Goal: Task Accomplishment & Management: Use online tool/utility

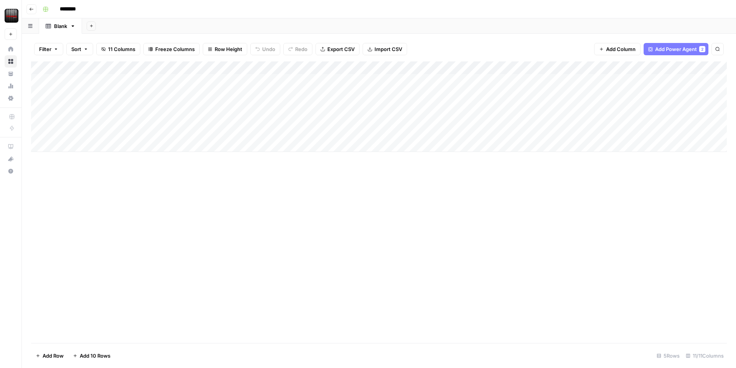
click at [398, 68] on div "Add Column" at bounding box center [379, 106] width 696 height 90
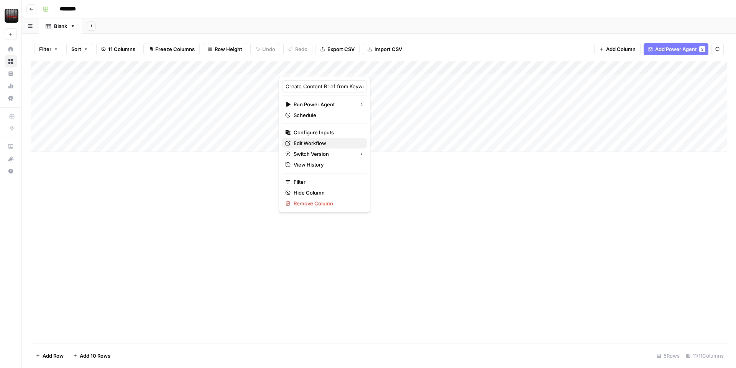
click at [325, 142] on span "Edit Workflow" at bounding box center [327, 143] width 67 height 8
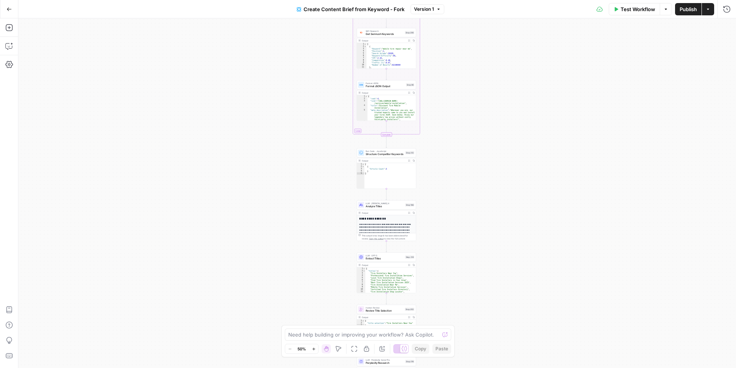
click at [9, 13] on button "Go Back" at bounding box center [9, 9] width 14 height 14
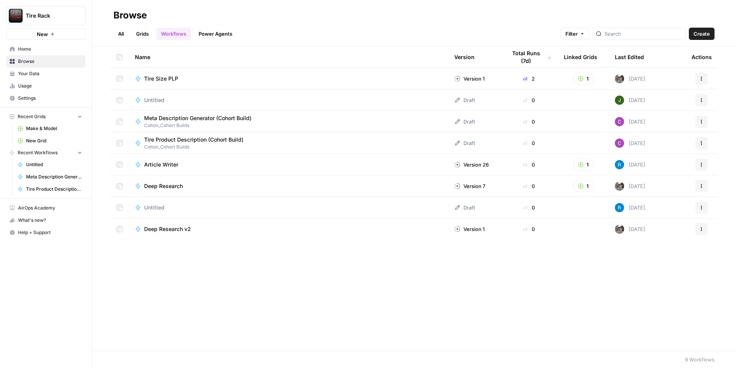
click at [38, 62] on span "Browse" at bounding box center [50, 61] width 64 height 7
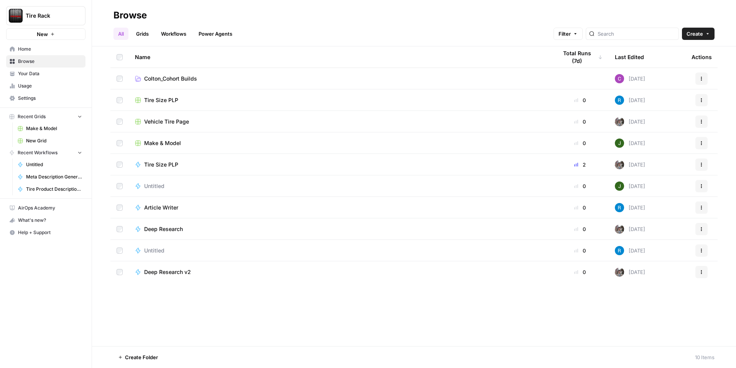
click at [195, 76] on span "Colton_Cohort Builds" at bounding box center [170, 79] width 53 height 8
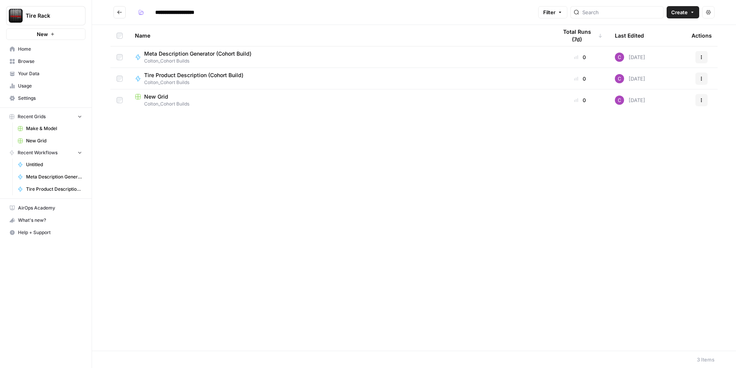
click at [193, 94] on div "New Grid" at bounding box center [340, 97] width 410 height 8
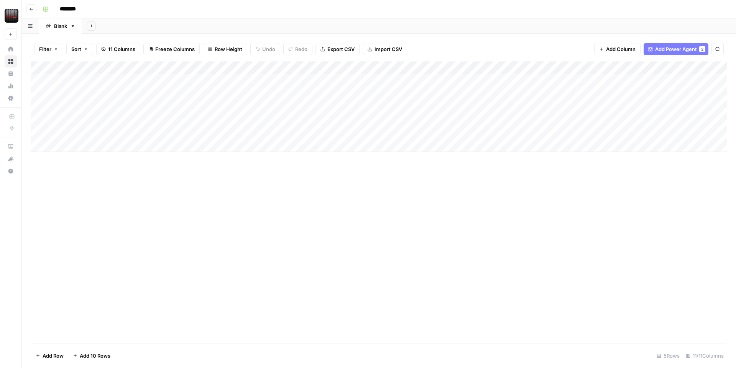
click at [190, 68] on div "Add Column" at bounding box center [379, 106] width 696 height 90
click at [190, 88] on input "Title" at bounding box center [214, 86] width 78 height 8
type input "City"
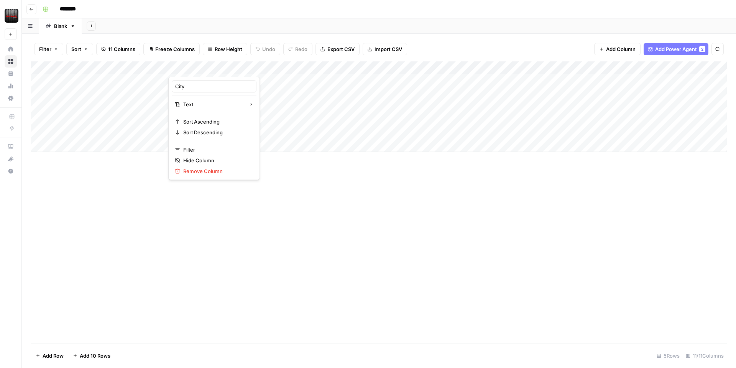
click at [253, 89] on div "Add Column" at bounding box center [379, 106] width 696 height 90
click at [244, 82] on div "Add Column" at bounding box center [379, 106] width 696 height 90
type textarea "*********"
click at [189, 67] on div "Add Column" at bounding box center [379, 106] width 696 height 90
click at [188, 87] on input "Title" at bounding box center [214, 86] width 78 height 8
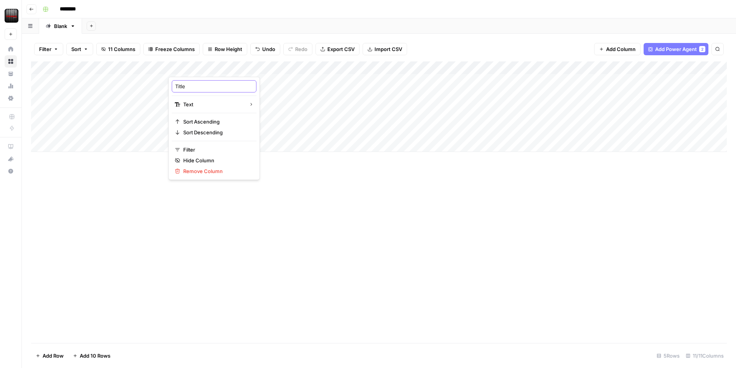
click at [188, 87] on input "Title" at bounding box center [214, 86] width 78 height 8
click at [315, 68] on div "Add Column" at bounding box center [379, 106] width 696 height 90
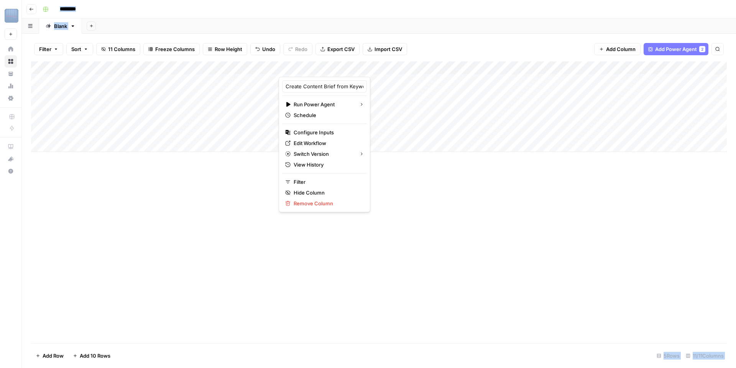
click at [315, 68] on div at bounding box center [347, 68] width 136 height 15
click at [317, 145] on span "Edit Workflow" at bounding box center [327, 143] width 67 height 8
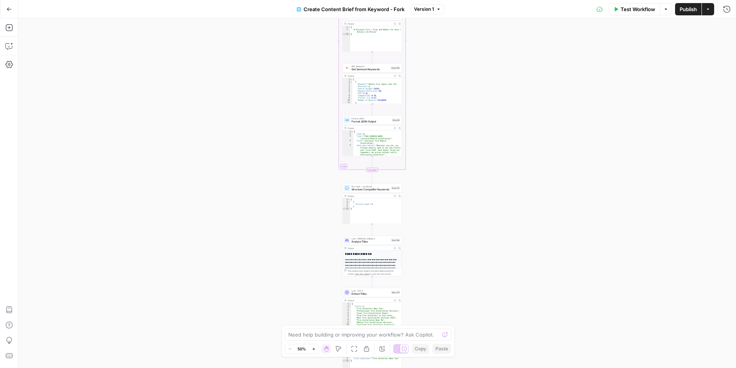
click at [11, 11] on button "Go Back" at bounding box center [9, 9] width 14 height 14
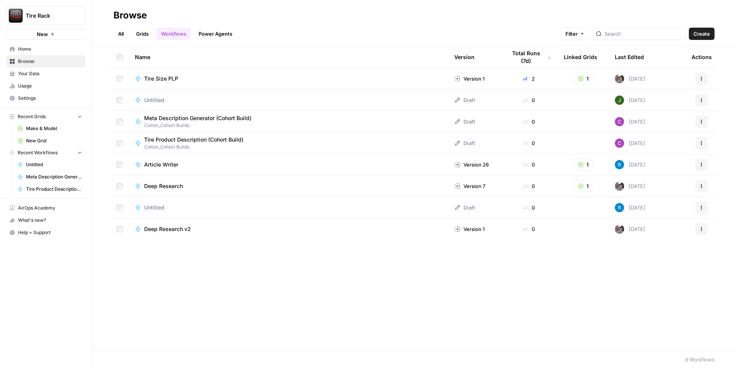
click at [41, 53] on link "Home" at bounding box center [45, 49] width 79 height 12
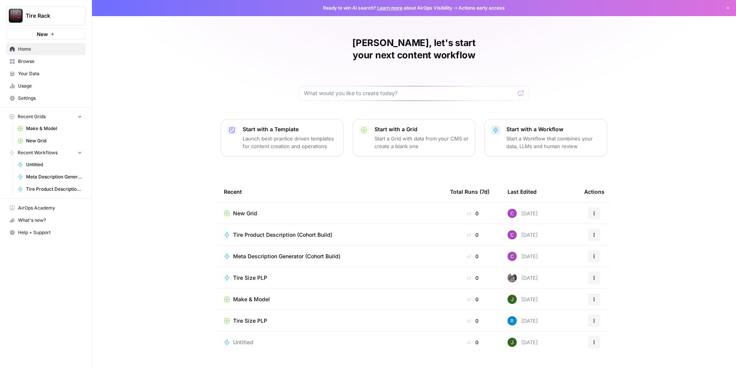
click at [39, 61] on span "Browse" at bounding box center [50, 61] width 64 height 7
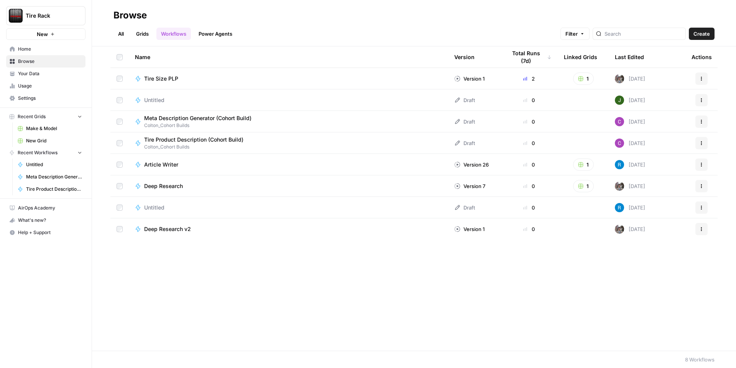
click at [124, 34] on link "All" at bounding box center [120, 34] width 15 height 12
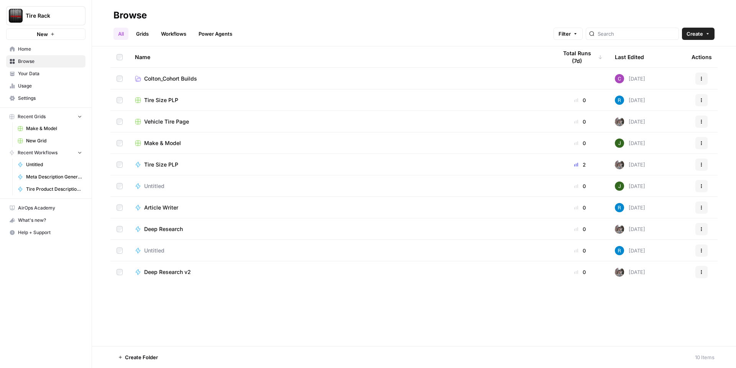
click at [167, 136] on td "Make & Model" at bounding box center [340, 142] width 422 height 21
click at [167, 142] on span "Make & Model" at bounding box center [162, 143] width 37 height 8
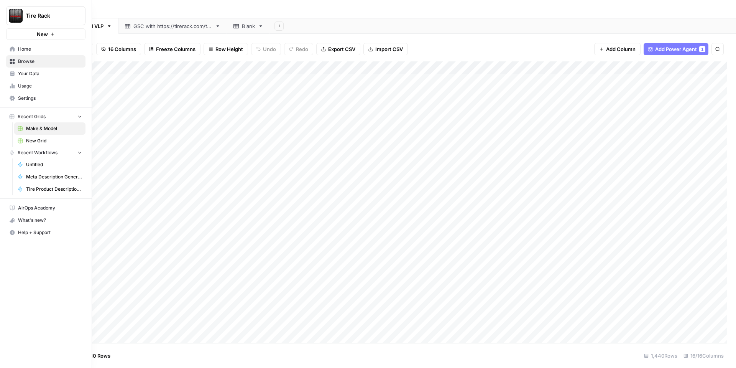
click at [11, 59] on icon at bounding box center [12, 61] width 5 height 5
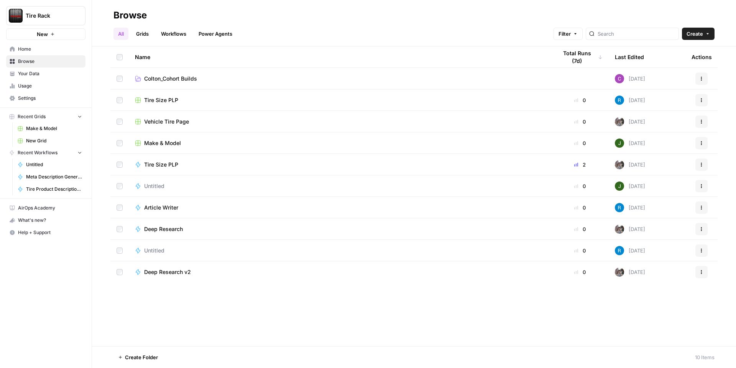
click at [163, 77] on span "Colton_Cohort Builds" at bounding box center [170, 79] width 53 height 8
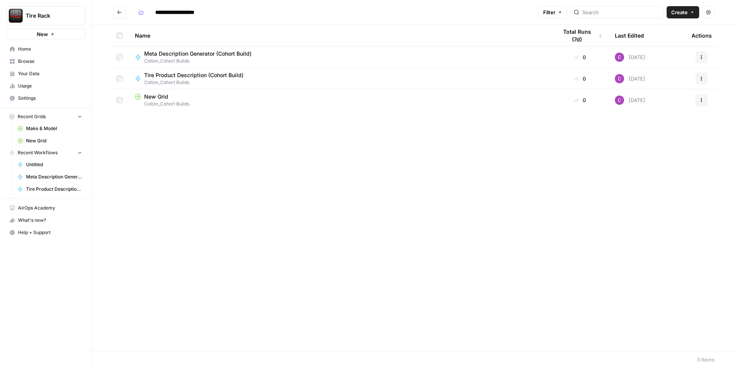
click at [171, 100] on span "Colton_Cohort Builds" at bounding box center [340, 103] width 410 height 7
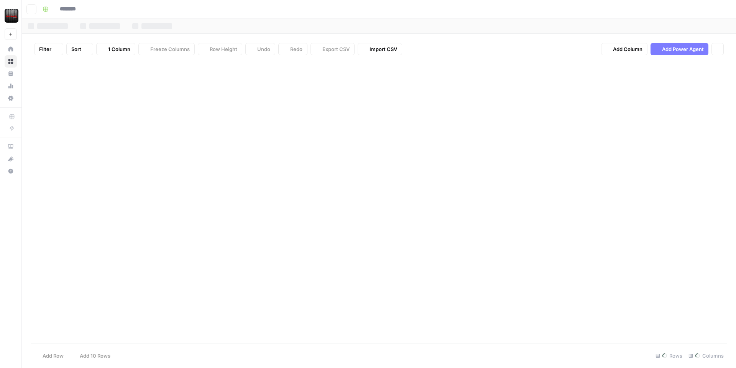
type input "********"
click at [213, 68] on div "Add Column" at bounding box center [379, 106] width 696 height 90
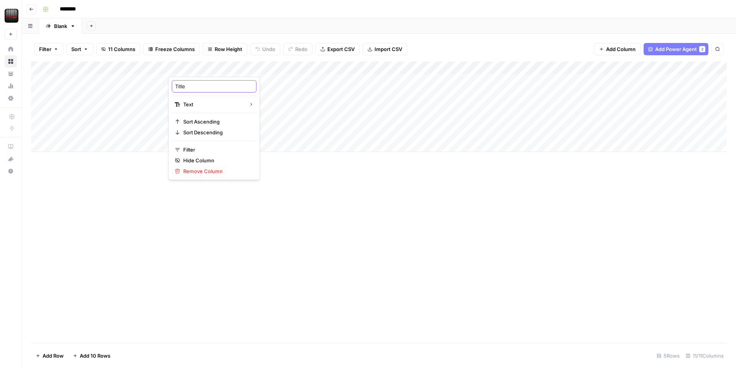
click at [190, 84] on input "Title" at bounding box center [214, 86] width 78 height 8
type input "City"
click at [616, 48] on span "Add Column" at bounding box center [621, 49] width 30 height 8
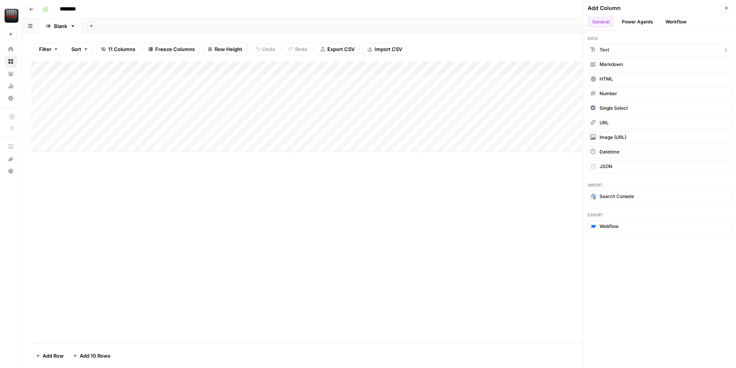
drag, startPoint x: 628, startPoint y: 48, endPoint x: 621, endPoint y: 52, distance: 7.9
click at [628, 48] on button "Text" at bounding box center [660, 50] width 144 height 12
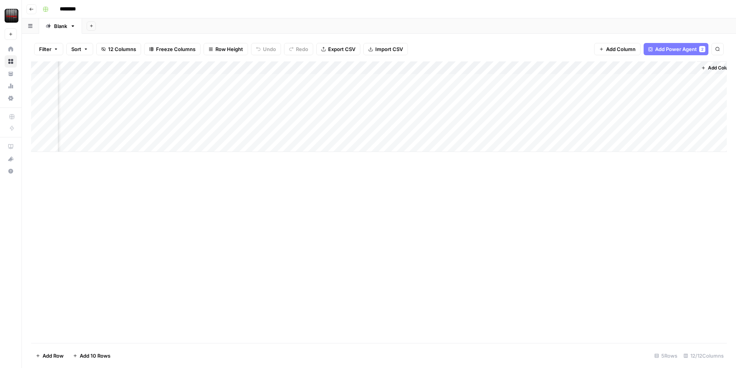
scroll to position [0, 393]
drag, startPoint x: 698, startPoint y: 66, endPoint x: 553, endPoint y: 67, distance: 145.7
click at [530, 66] on div "Add Column" at bounding box center [379, 106] width 696 height 90
click at [622, 83] on div "Add Column" at bounding box center [379, 106] width 696 height 90
click at [627, 65] on div "Add Column" at bounding box center [379, 106] width 696 height 90
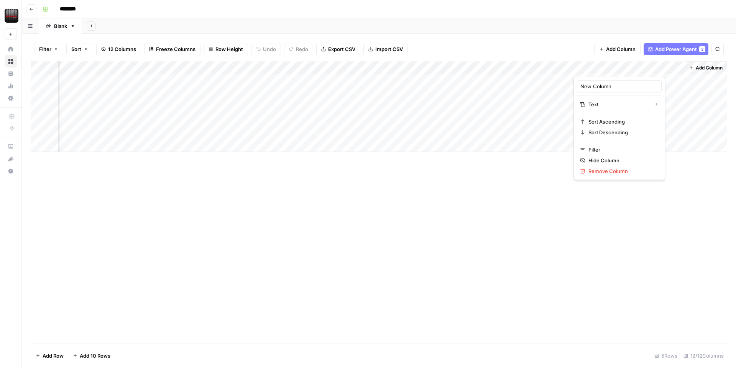
drag, startPoint x: 655, startPoint y: 69, endPoint x: 523, endPoint y: 68, distance: 132.2
click at [523, 68] on body "Tire Rack New Home Browse Your Data Usage Settings Recent Grids Make & Model Ne…" at bounding box center [368, 184] width 736 height 368
drag, startPoint x: 634, startPoint y: 69, endPoint x: 541, endPoint y: 67, distance: 93.2
click at [541, 67] on body "Tire Rack New Home Browse Your Data Usage Settings Recent Grids Make & Model Ne…" at bounding box center [368, 184] width 736 height 368
click at [651, 66] on div at bounding box center [628, 68] width 111 height 15
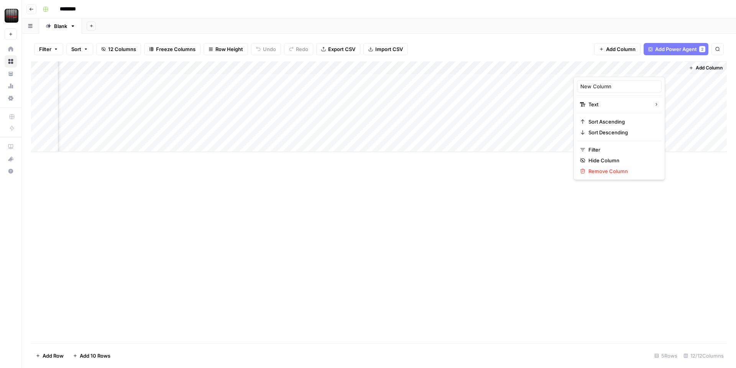
drag, startPoint x: 596, startPoint y: 67, endPoint x: 592, endPoint y: 68, distance: 4.0
click at [586, 67] on div at bounding box center [628, 68] width 111 height 15
click at [609, 172] on span "Remove Column" at bounding box center [621, 171] width 67 height 8
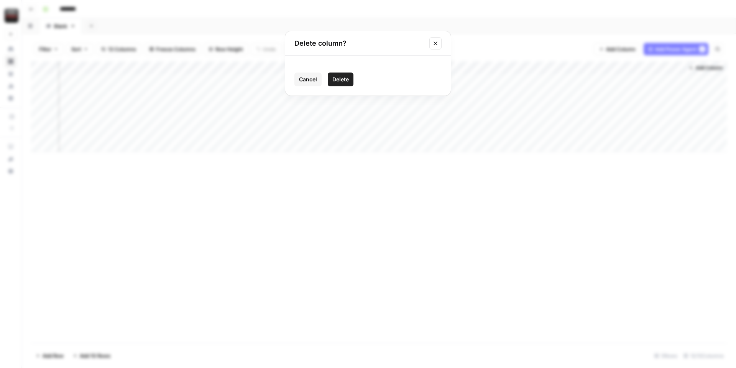
click at [342, 82] on span "Delete" at bounding box center [340, 80] width 16 height 8
click at [212, 62] on div "Add Column" at bounding box center [379, 106] width 696 height 90
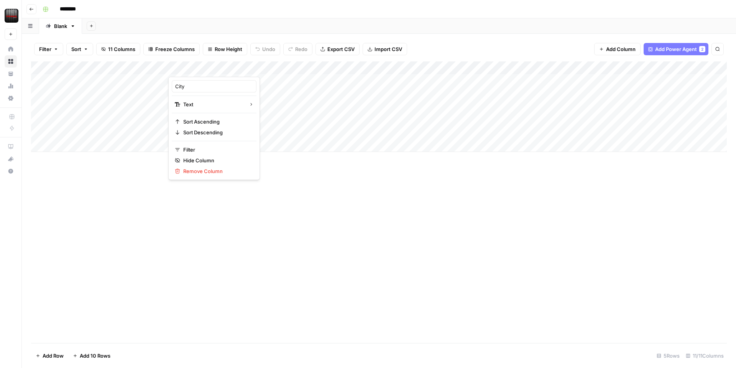
click at [248, 65] on div at bounding box center [223, 68] width 111 height 15
click at [617, 46] on span "Add Column" at bounding box center [621, 49] width 30 height 8
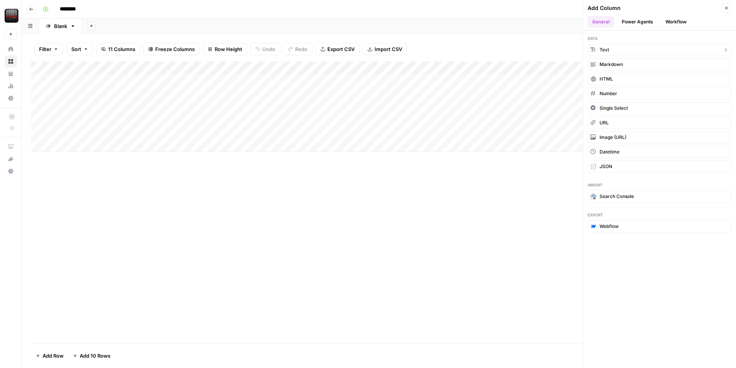
click at [617, 53] on button "Text" at bounding box center [660, 50] width 144 height 12
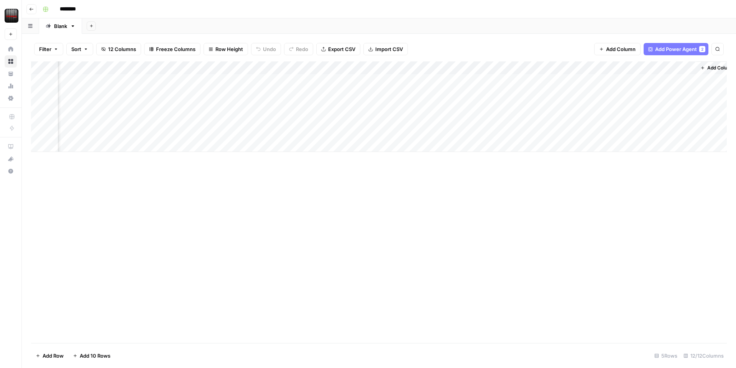
scroll to position [0, 393]
click at [624, 68] on div "Add Column" at bounding box center [379, 106] width 696 height 90
click at [624, 68] on div at bounding box center [628, 68] width 111 height 15
click at [609, 84] on input "New Column" at bounding box center [619, 86] width 78 height 8
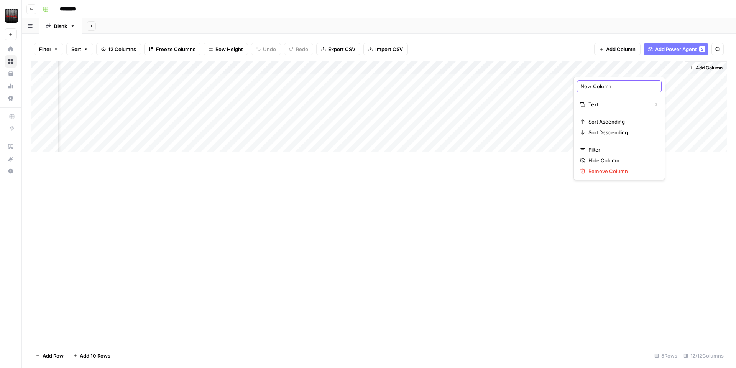
click at [609, 84] on input "New Column" at bounding box center [619, 86] width 78 height 8
type input "State"
click at [677, 66] on div "Add Column" at bounding box center [379, 106] width 696 height 90
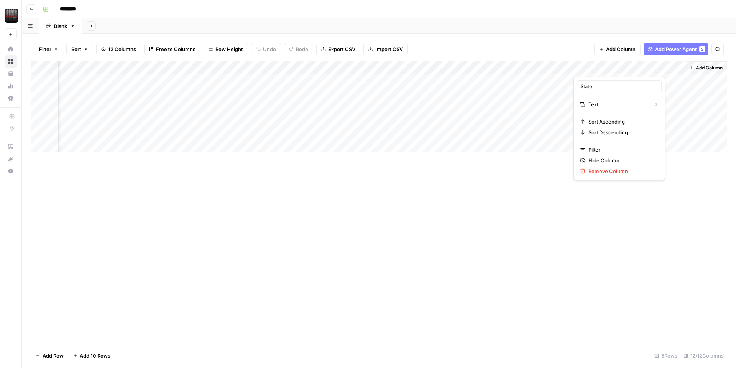
drag, startPoint x: 649, startPoint y: 67, endPoint x: 618, endPoint y: 72, distance: 31.4
click at [649, 67] on div at bounding box center [628, 68] width 111 height 15
click at [610, 71] on div at bounding box center [628, 68] width 111 height 15
click at [611, 67] on div at bounding box center [628, 68] width 111 height 15
click at [667, 174] on div "Add Column" at bounding box center [379, 201] width 696 height 281
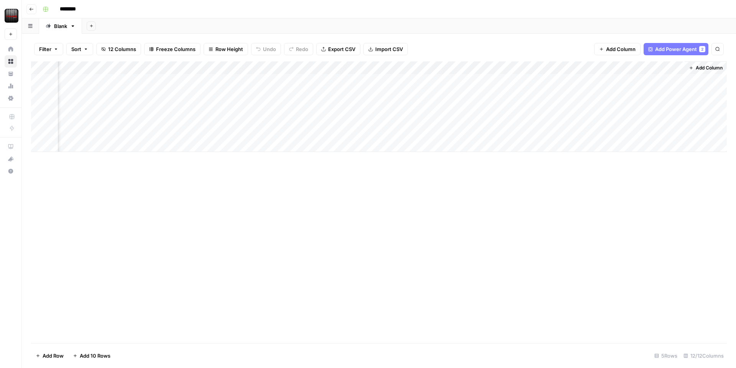
drag, startPoint x: 634, startPoint y: 68, endPoint x: 74, endPoint y: 71, distance: 559.6
click at [74, 71] on div "Add Column" at bounding box center [379, 106] width 696 height 90
drag, startPoint x: 404, startPoint y: 66, endPoint x: 232, endPoint y: 65, distance: 171.7
click at [232, 65] on div "Add Column" at bounding box center [379, 106] width 696 height 90
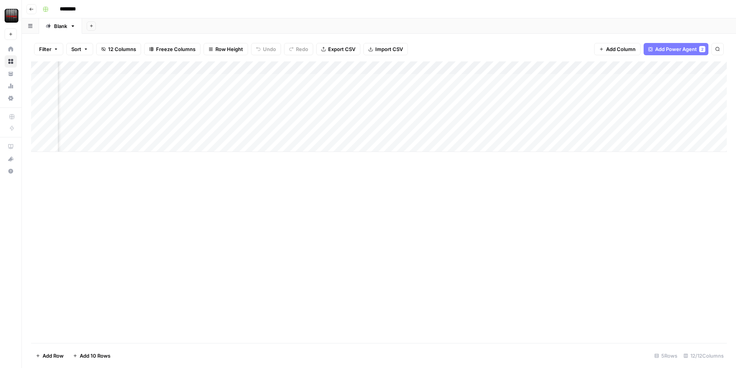
click at [230, 78] on div "Add Column" at bounding box center [379, 106] width 696 height 90
click at [230, 80] on div "Add Column" at bounding box center [379, 106] width 696 height 90
click at [230, 80] on textarea at bounding box center [271, 81] width 123 height 11
type textarea "*********"
type textarea "**********"
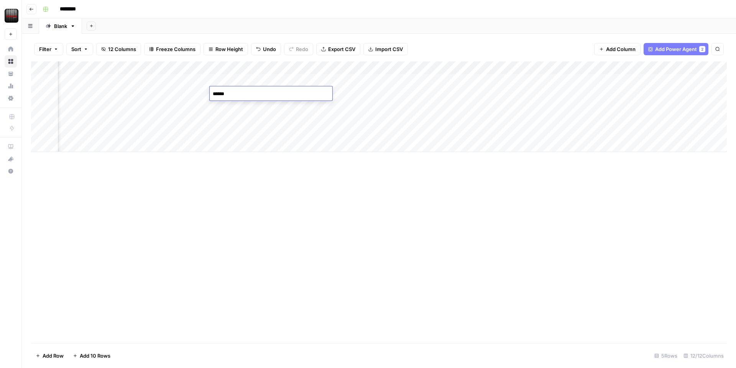
type textarea "*******"
click at [401, 66] on div "Add Column" at bounding box center [379, 106] width 696 height 90
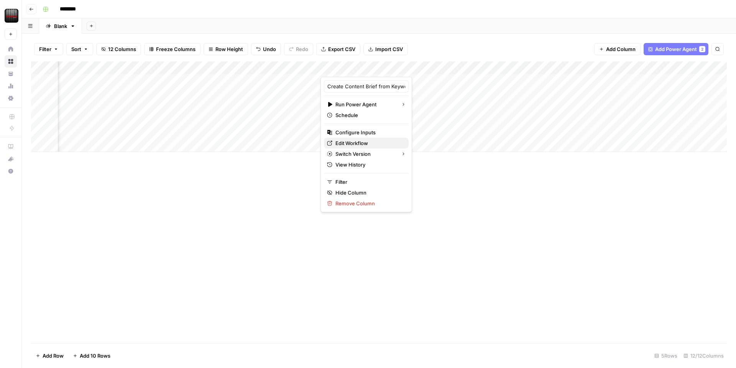
click at [349, 140] on span "Edit Workflow" at bounding box center [368, 143] width 67 height 8
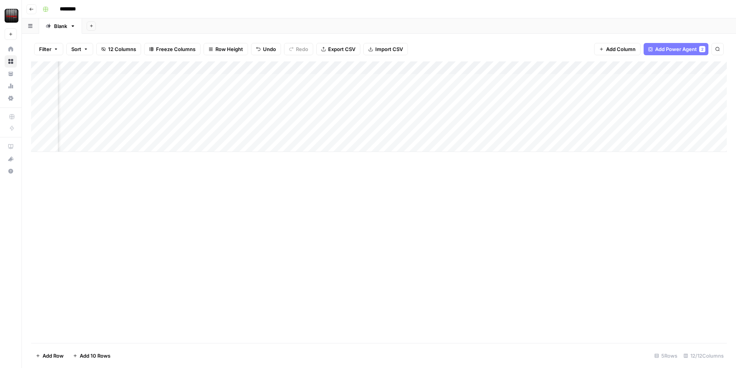
click at [490, 70] on div "Add Column" at bounding box center [379, 106] width 696 height 90
click at [388, 79] on div "Add Column" at bounding box center [379, 106] width 696 height 90
click at [451, 69] on div "Add Column" at bounding box center [379, 106] width 696 height 90
click at [457, 80] on button "All Rows" at bounding box center [477, 85] width 57 height 11
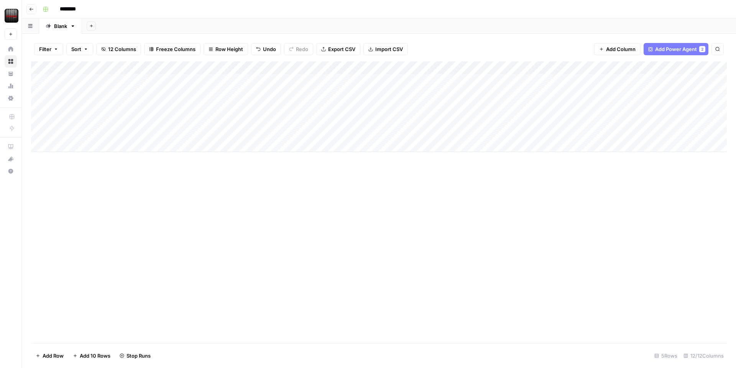
click at [508, 67] on div "Add Column" at bounding box center [379, 106] width 696 height 90
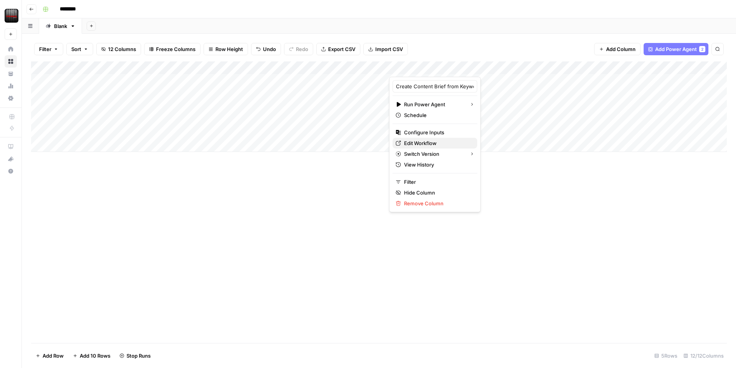
click at [434, 140] on span "Edit Workflow" at bounding box center [437, 143] width 67 height 8
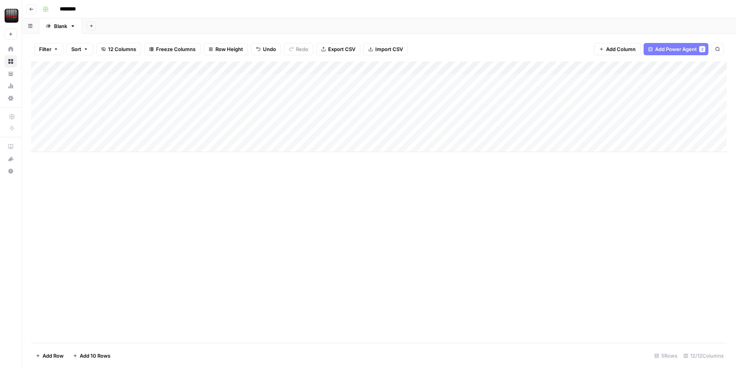
click at [491, 189] on div "Add Column" at bounding box center [379, 201] width 696 height 281
click at [520, 80] on div "Add Column" at bounding box center [379, 106] width 696 height 90
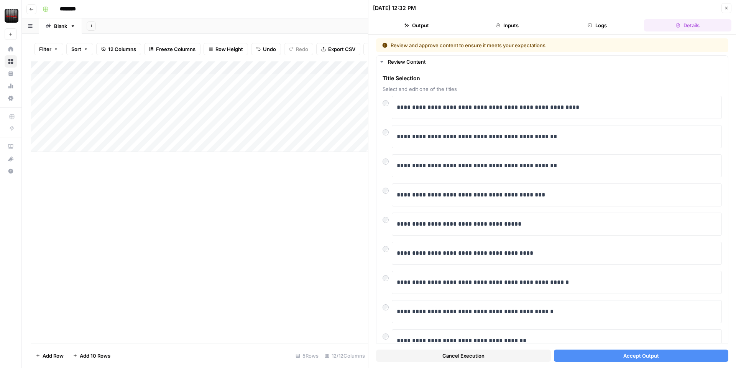
click at [618, 355] on button "Accept Output" at bounding box center [641, 355] width 175 height 12
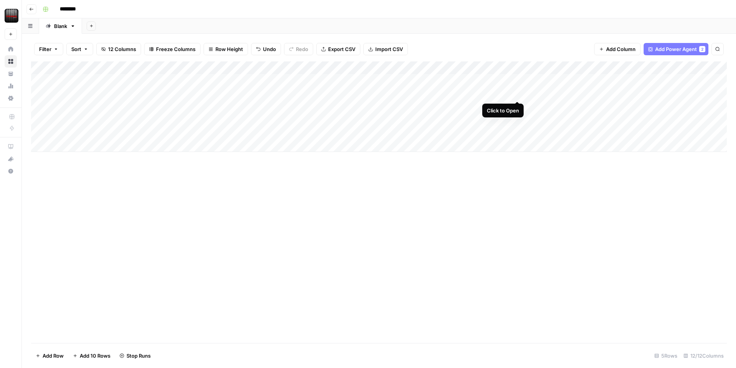
click at [514, 92] on div "Add Column" at bounding box center [379, 106] width 696 height 90
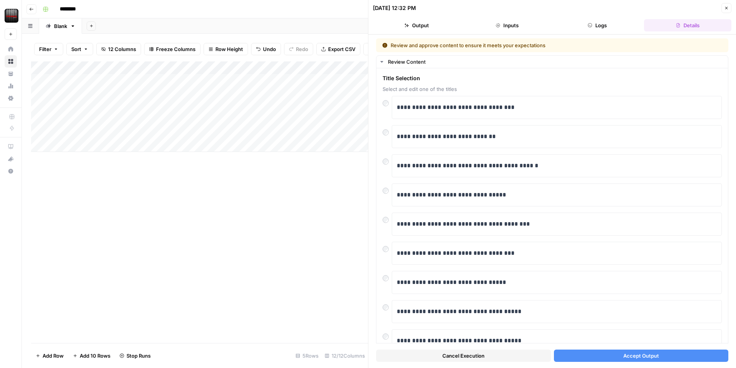
click at [628, 356] on span "Accept Output" at bounding box center [641, 355] width 36 height 8
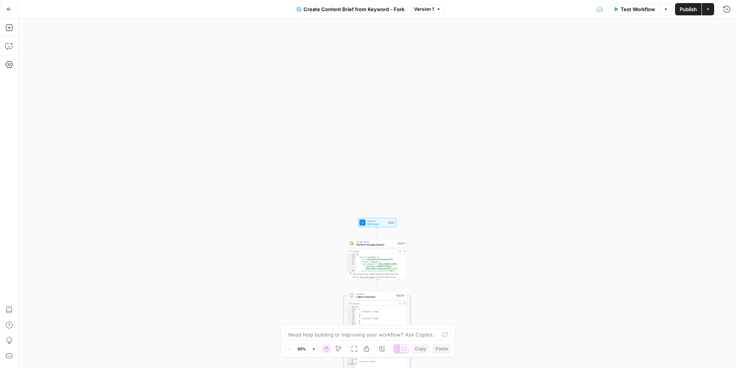
click at [368, 224] on span "Set Inputs" at bounding box center [376, 224] width 19 height 4
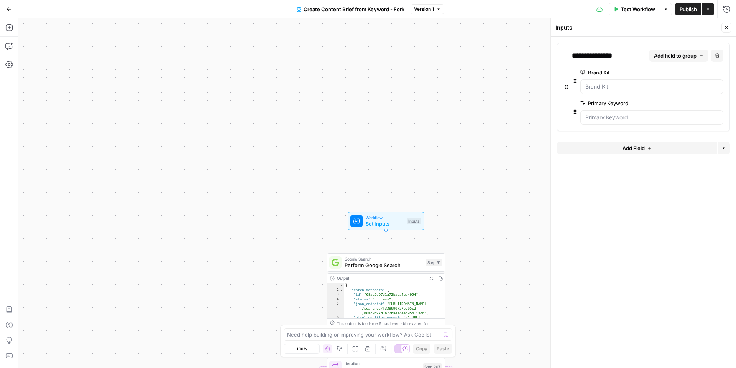
click at [606, 148] on button "Add Field" at bounding box center [637, 148] width 160 height 12
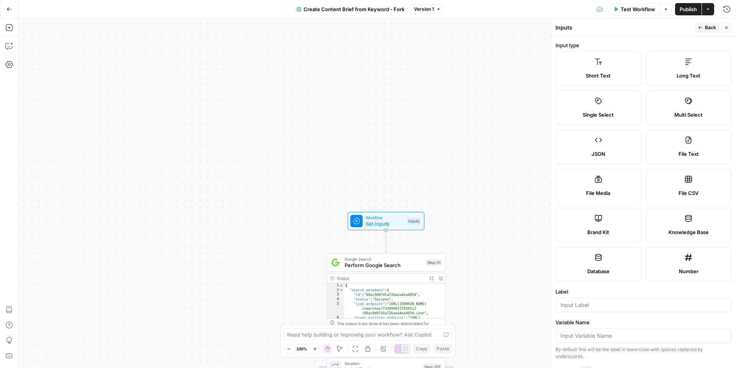
click at [605, 64] on label "Short Text" at bounding box center [598, 68] width 86 height 34
click at [604, 64] on label "Short Text" at bounding box center [598, 68] width 86 height 34
click at [623, 69] on label "Short Text" at bounding box center [598, 68] width 86 height 34
click at [622, 69] on label "Short Text" at bounding box center [598, 68] width 86 height 34
click at [572, 307] on input "Label" at bounding box center [643, 305] width 166 height 8
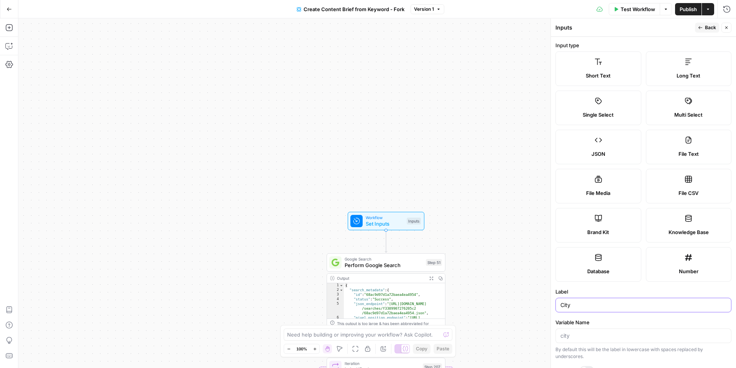
type input "City"
drag, startPoint x: 706, startPoint y: 26, endPoint x: 704, endPoint y: 35, distance: 8.6
click at [706, 26] on span "Back" at bounding box center [710, 27] width 11 height 7
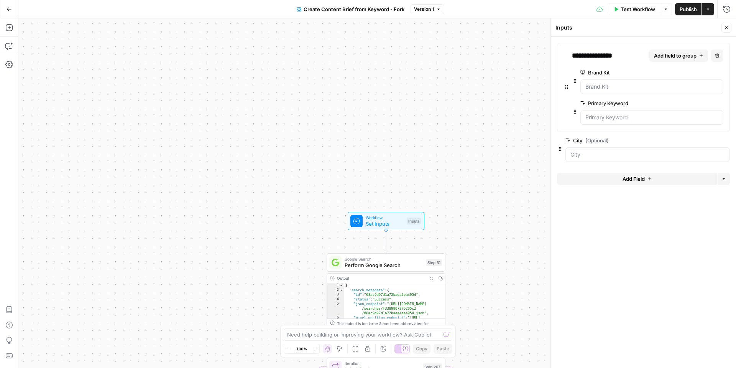
click at [609, 178] on button "Add Field" at bounding box center [637, 178] width 160 height 12
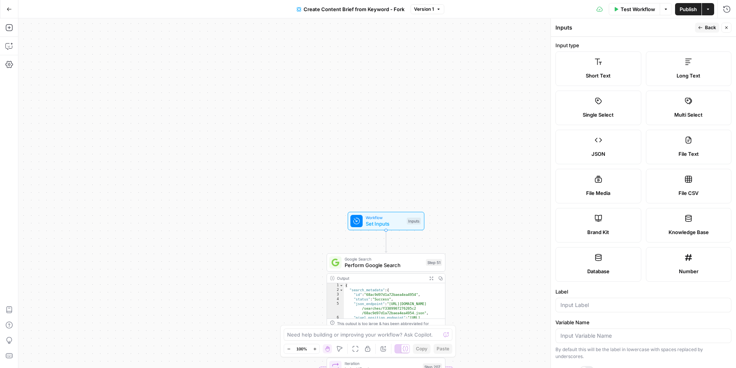
click at [595, 71] on label "Short Text" at bounding box center [598, 68] width 86 height 34
click at [592, 301] on input "Label" at bounding box center [643, 305] width 166 height 8
type input "State"
click at [704, 28] on button "Back" at bounding box center [707, 28] width 24 height 10
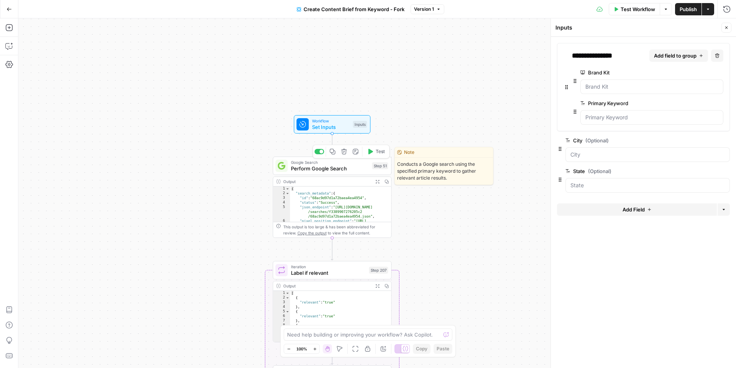
click at [346, 167] on span "Perform Google Search" at bounding box center [330, 168] width 78 height 8
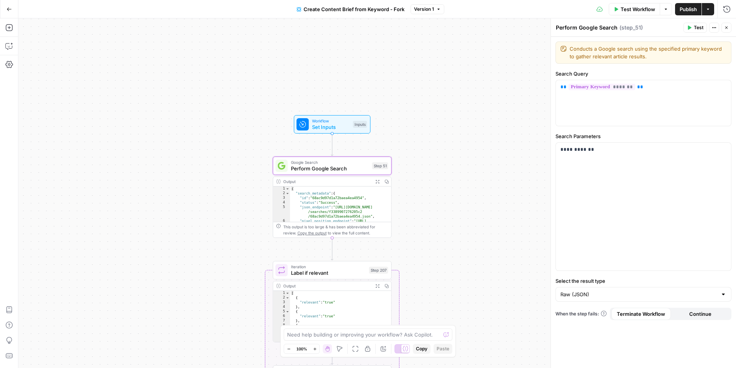
click at [644, 12] on span "Test Workflow" at bounding box center [638, 9] width 34 height 8
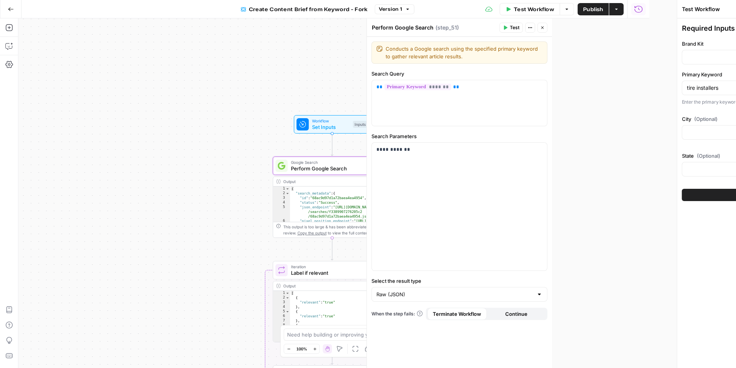
type input "Tire Rack"
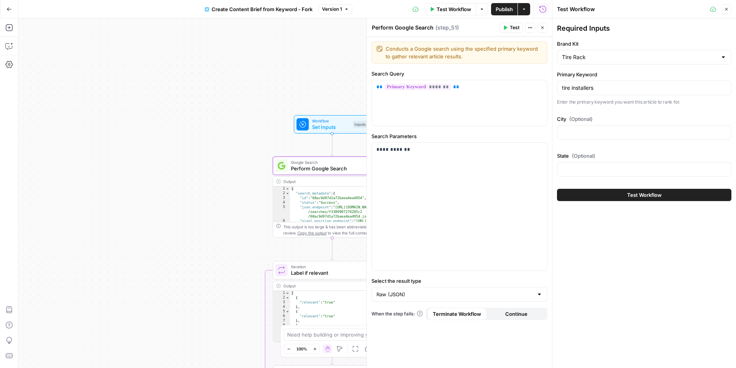
click at [724, 12] on button "Close" at bounding box center [726, 9] width 10 height 10
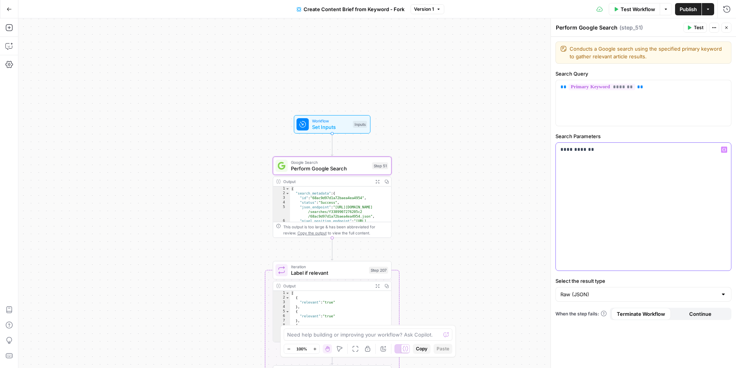
click at [607, 155] on div "**********" at bounding box center [643, 207] width 175 height 128
type textarea "**********"
click at [318, 205] on div "{ "search_metadata" : { "id" : "68ac9d97d1a72baea4ea4954" , "status" : "Success…" at bounding box center [340, 215] width 101 height 58
click at [407, 200] on div "**********" at bounding box center [377, 192] width 718 height 349
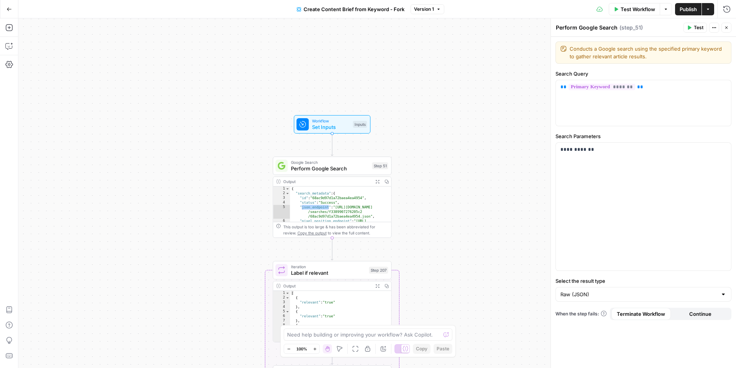
click at [378, 180] on icon "button" at bounding box center [377, 181] width 4 height 4
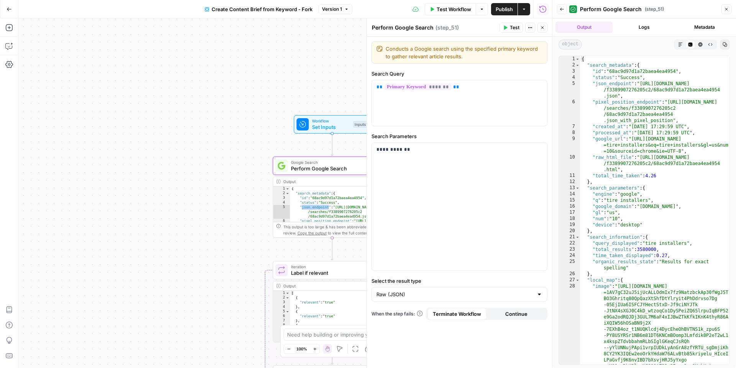
click at [544, 29] on icon "button" at bounding box center [542, 27] width 5 height 5
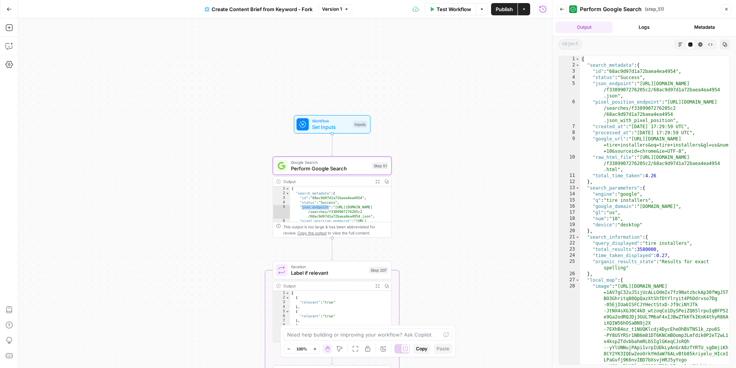
click at [641, 32] on button "Logs" at bounding box center [644, 26] width 57 height 11
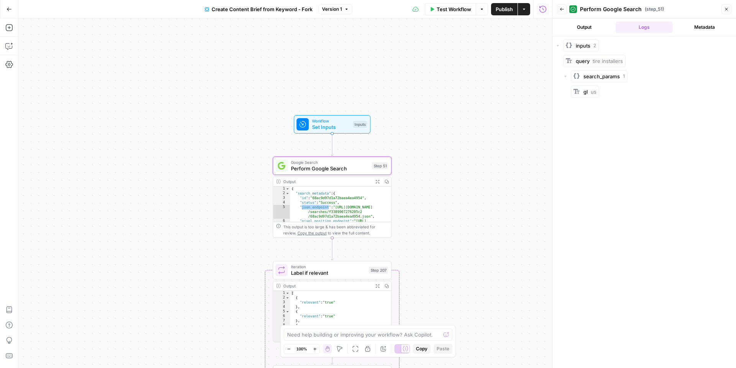
click at [698, 29] on button "Metadata" at bounding box center [704, 26] width 57 height 11
click at [590, 32] on button "Output" at bounding box center [583, 26] width 57 height 11
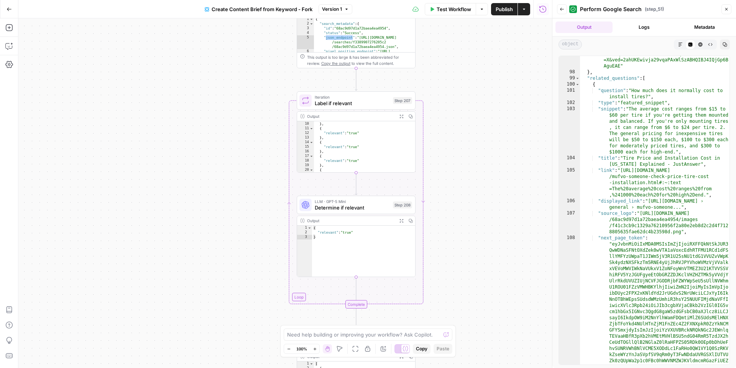
scroll to position [82, 0]
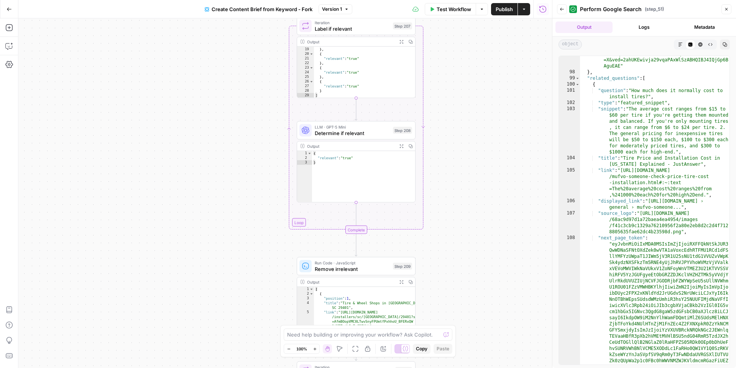
drag, startPoint x: 724, startPoint y: 10, endPoint x: 699, endPoint y: 25, distance: 29.8
click at [724, 10] on icon "button" at bounding box center [726, 9] width 5 height 5
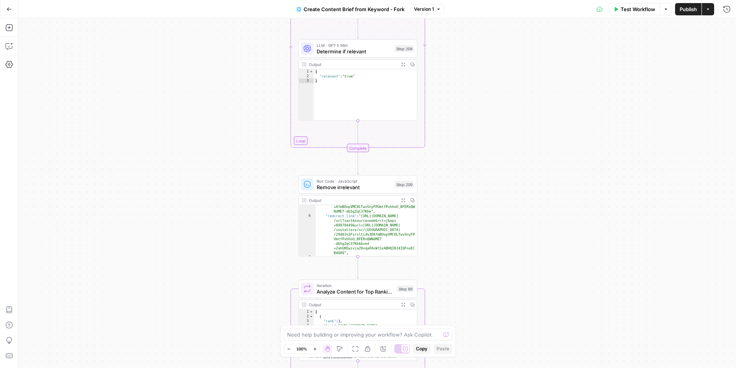
scroll to position [35, 0]
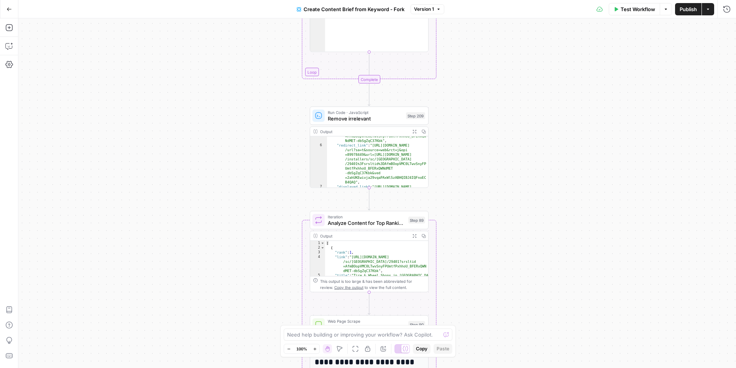
click at [415, 235] on icon "button" at bounding box center [413, 235] width 3 height 3
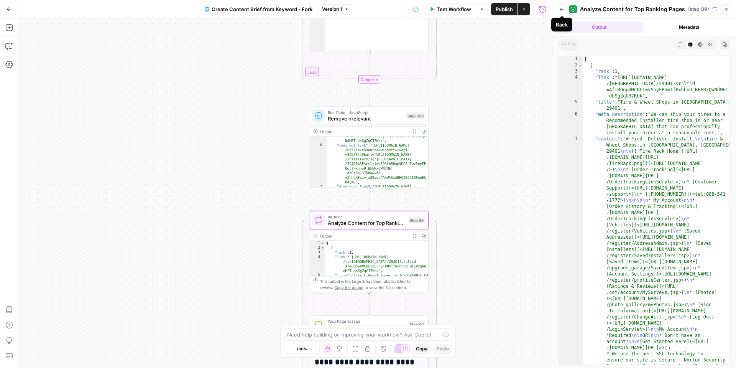
click at [563, 11] on button "Back" at bounding box center [562, 9] width 10 height 10
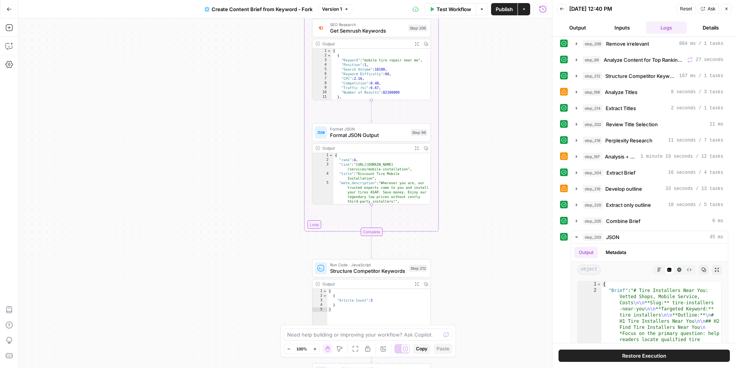
scroll to position [47, 0]
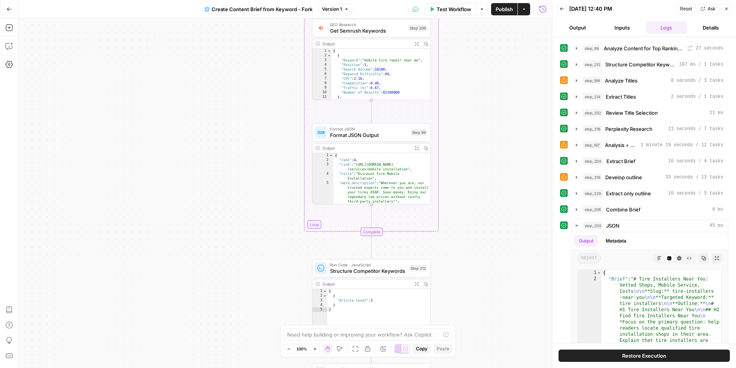
click at [723, 10] on button "Close" at bounding box center [726, 9] width 10 height 10
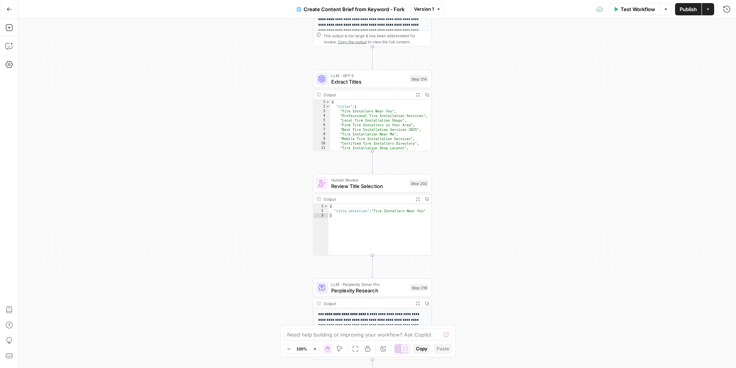
type textarea "**********"
click at [374, 209] on div "{ "title_selection" : "Tire Installers Near You" }" at bounding box center [379, 234] width 103 height 60
click at [419, 199] on span "Expand Output" at bounding box center [419, 199] width 0 height 0
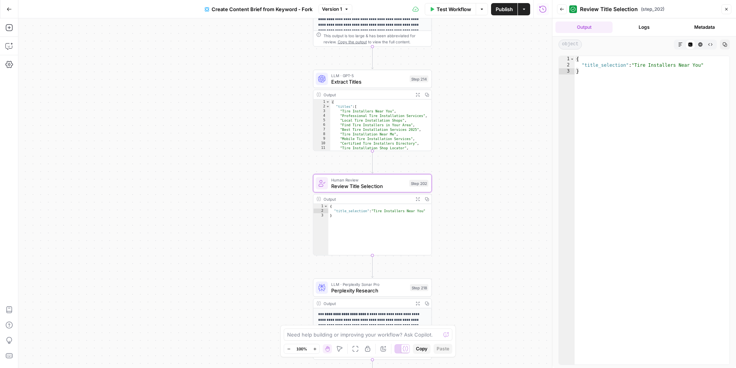
type textarea "**********"
click at [636, 62] on div "{ "title_selection" : "Tire Installers Near You" }" at bounding box center [652, 216] width 155 height 320
click at [688, 45] on icon at bounding box center [690, 44] width 5 height 5
click at [638, 64] on div "{ "title_selection" : "Tire Installers Near You" }" at bounding box center [652, 216] width 155 height 320
click at [375, 210] on div "{ "title_selection" : "Tire Installers Near You" }" at bounding box center [379, 234] width 103 height 60
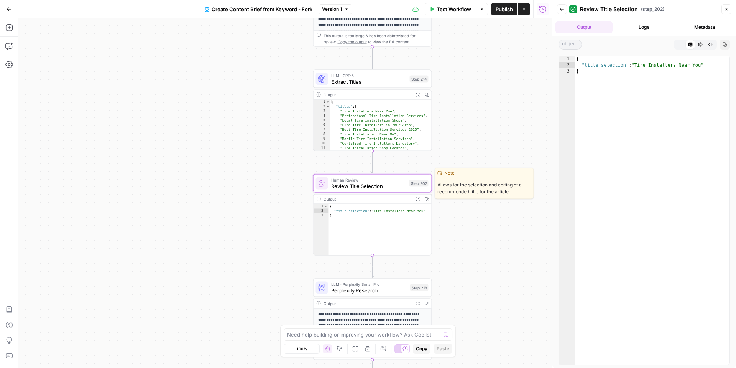
click at [377, 180] on span "Human Review" at bounding box center [368, 180] width 75 height 6
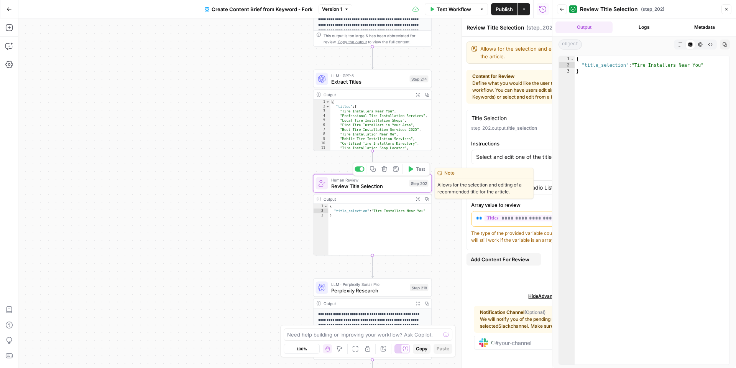
click at [377, 180] on div "**********" at bounding box center [459, 192] width 186 height 349
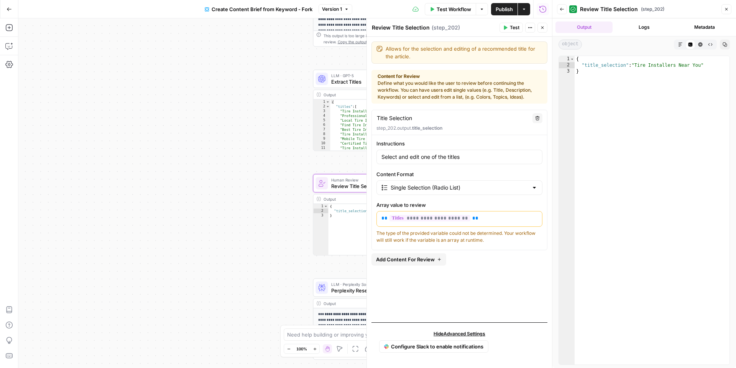
click at [510, 28] on span "Test" at bounding box center [515, 27] width 10 height 7
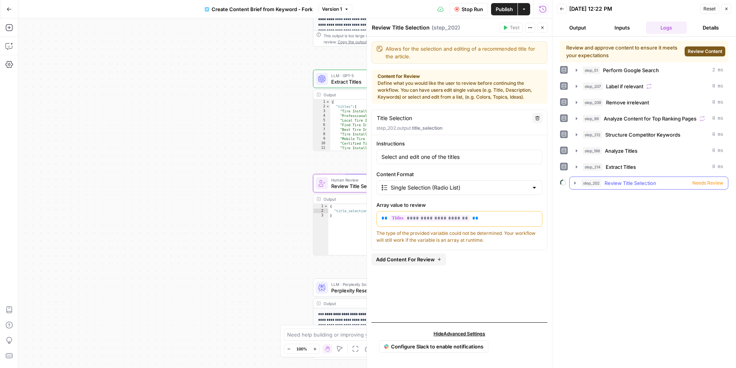
click at [624, 182] on span "Review Title Selection" at bounding box center [630, 183] width 52 height 8
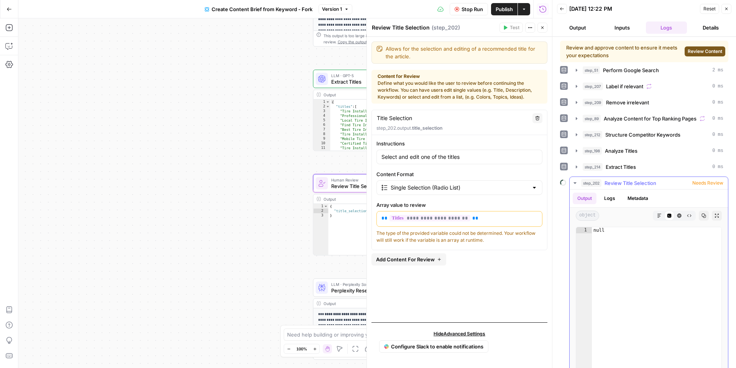
click at [575, 182] on icon "button" at bounding box center [575, 183] width 6 height 6
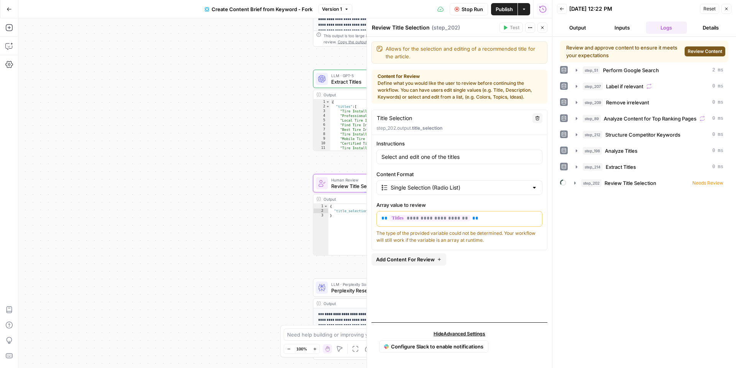
click at [715, 52] on span "Review Content" at bounding box center [705, 51] width 34 height 7
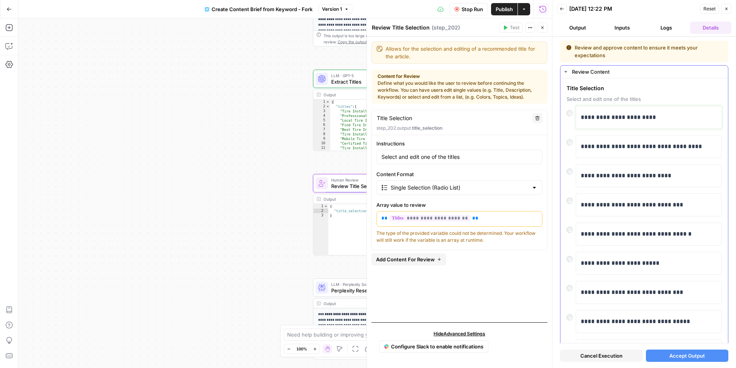
click at [584, 119] on p "**********" at bounding box center [649, 117] width 136 height 10
click at [580, 118] on div "**********" at bounding box center [649, 117] width 146 height 23
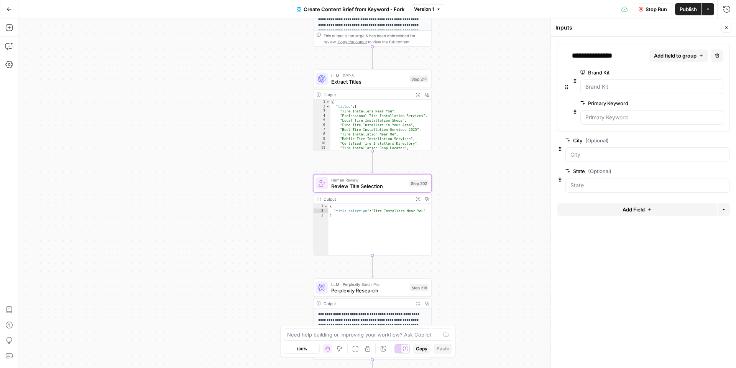
drag, startPoint x: 724, startPoint y: 28, endPoint x: 669, endPoint y: 90, distance: 83.7
click at [723, 27] on button "Close" at bounding box center [726, 28] width 10 height 10
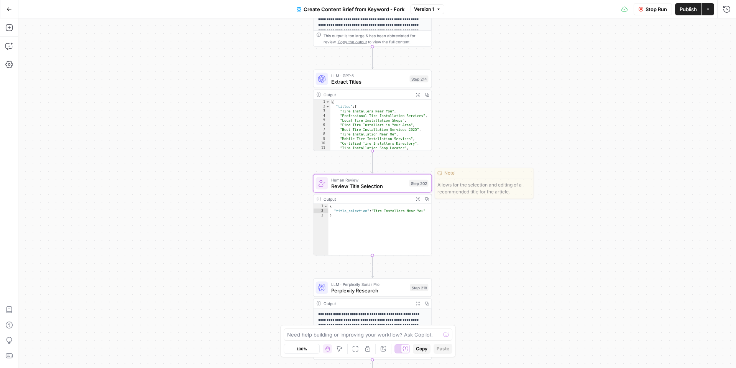
click at [391, 186] on span "Review Title Selection" at bounding box center [368, 186] width 75 height 8
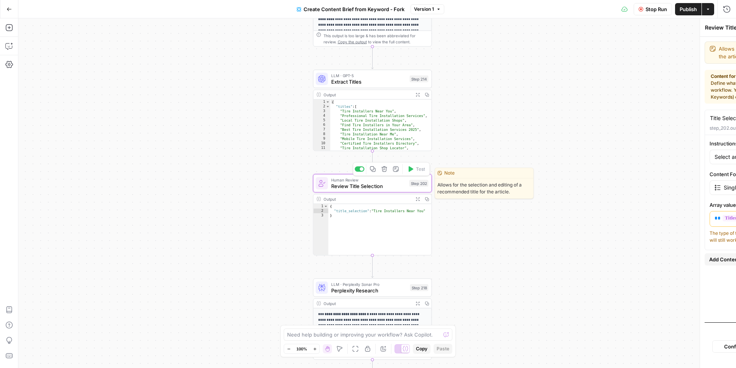
click at [391, 186] on span "Review Title Selection" at bounding box center [368, 186] width 75 height 8
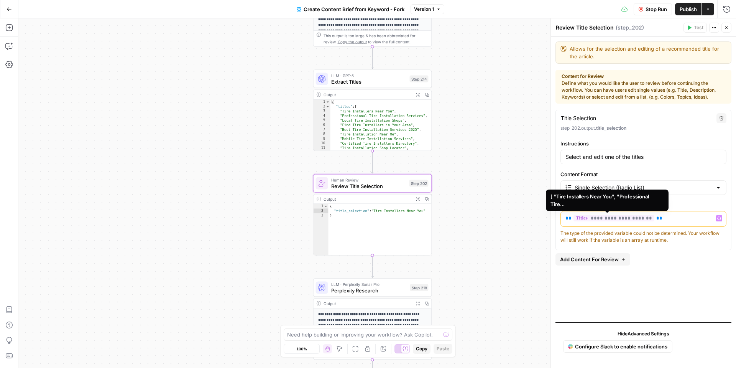
click at [609, 220] on span "**********" at bounding box center [613, 218] width 81 height 7
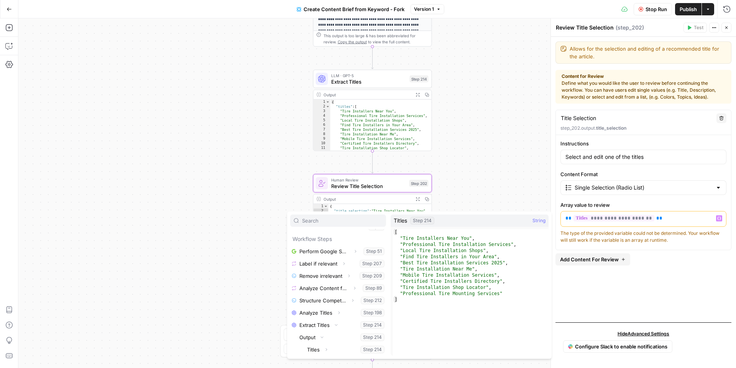
type textarea "**********"
click at [404, 238] on div "[ "Tire Installers Near You" , "Professional Tire Installation Services" , "Loc…" at bounding box center [471, 298] width 156 height 139
click at [472, 191] on div "**********" at bounding box center [377, 192] width 718 height 349
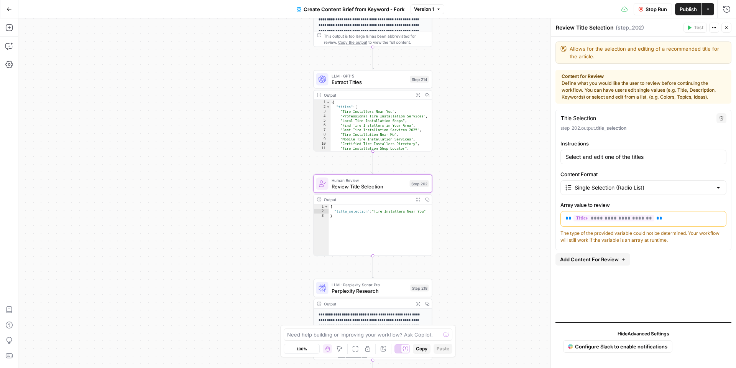
click at [724, 27] on icon "button" at bounding box center [726, 27] width 5 height 5
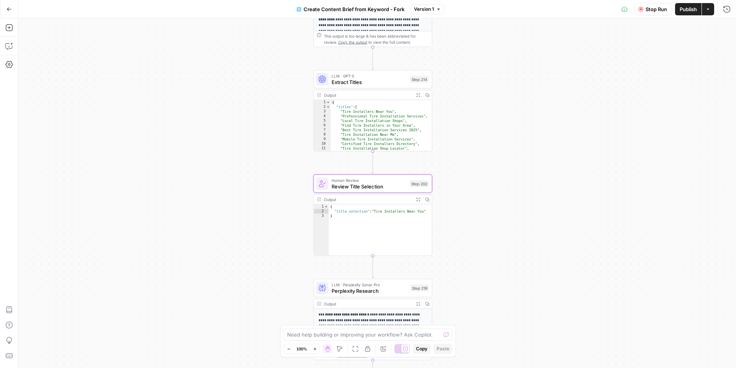
click at [654, 10] on span "Stop Run" at bounding box center [655, 9] width 21 height 8
type textarea "*"
click at [408, 222] on div "{ "title_selection" : "Tire Installers Near You" }" at bounding box center [380, 234] width 103 height 60
click at [401, 186] on span "Review Title Selection" at bounding box center [369, 186] width 75 height 8
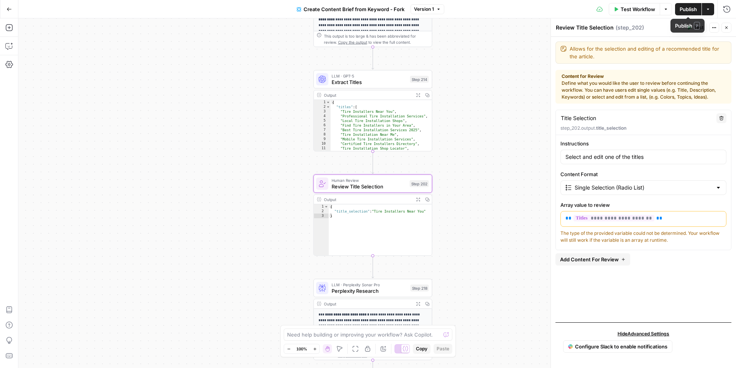
click at [667, 8] on icon "button" at bounding box center [666, 9] width 5 height 5
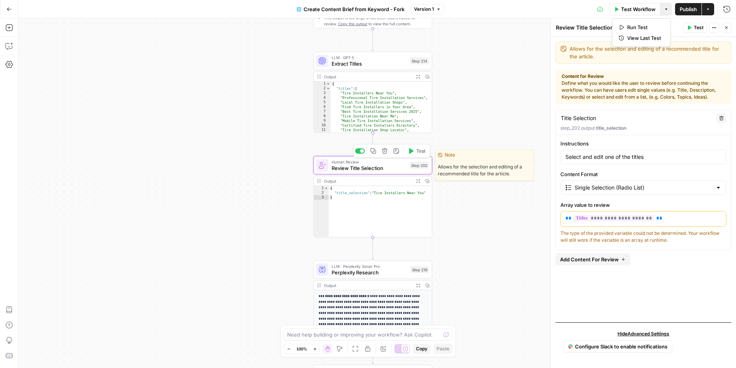
click at [397, 172] on div "Human Review Review Title Selection Step 202 Copy step Delete step Edit Note Te…" at bounding box center [373, 165] width 119 height 18
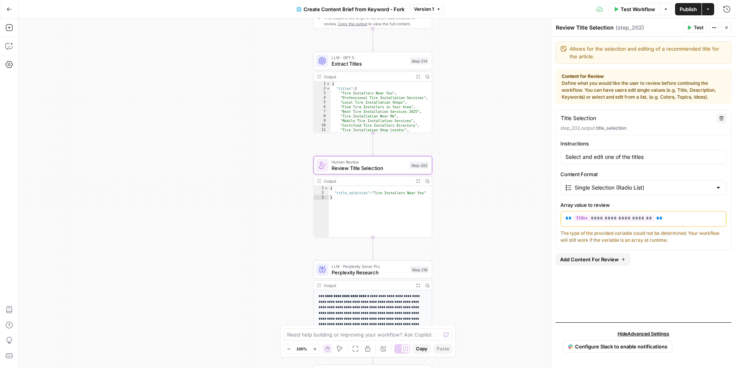
click at [424, 181] on button "Copy" at bounding box center [427, 180] width 9 height 9
click at [419, 181] on icon "button" at bounding box center [418, 181] width 4 height 4
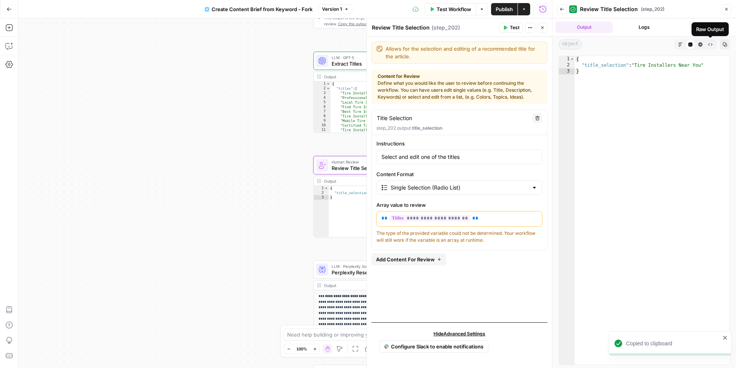
type textarea "*"
click at [618, 76] on div "{ "title_selection" : "Tire Installers Near You" }" at bounding box center [652, 216] width 155 height 320
click at [506, 28] on icon "button" at bounding box center [505, 28] width 3 height 4
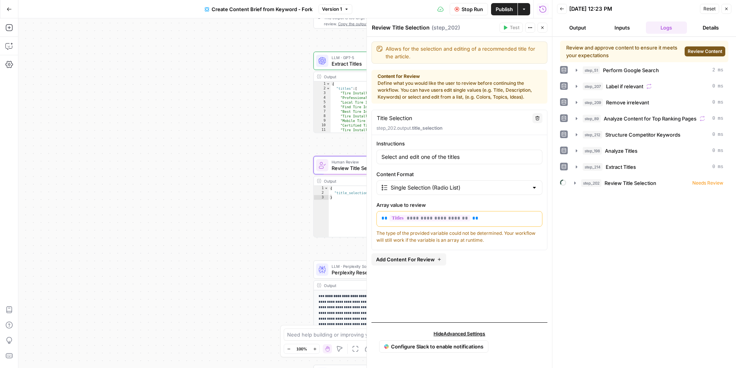
click at [692, 51] on span "Review Content" at bounding box center [705, 51] width 34 height 7
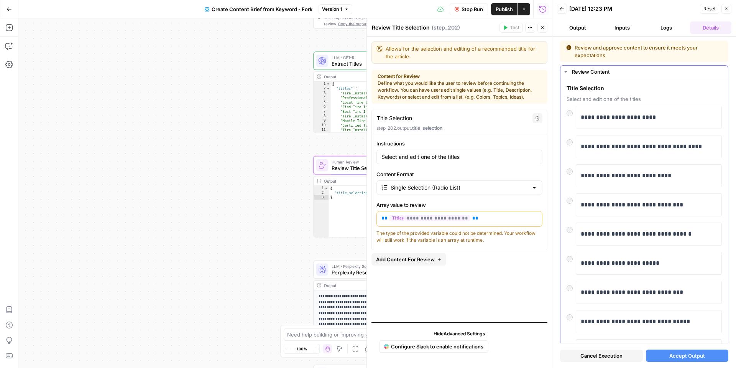
click at [580, 114] on div "**********" at bounding box center [649, 117] width 146 height 23
click at [581, 117] on p "**********" at bounding box center [649, 117] width 136 height 10
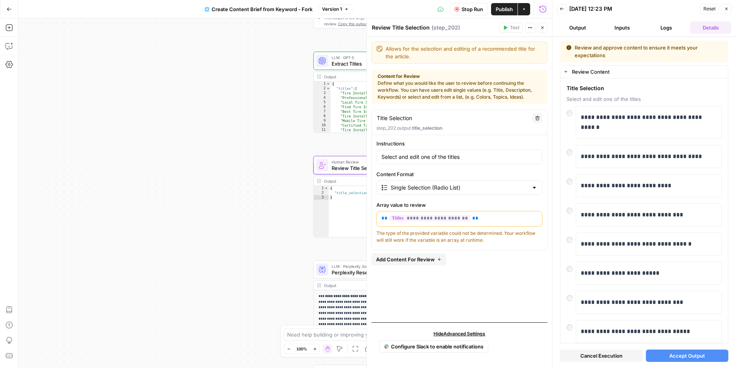
click at [671, 354] on span "Accept Output" at bounding box center [687, 355] width 36 height 8
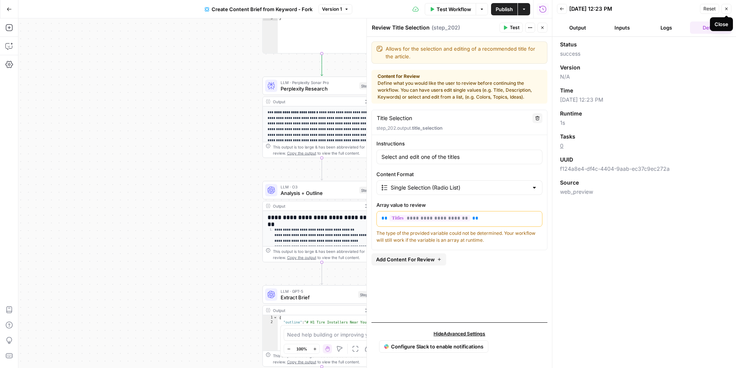
click at [727, 10] on icon "button" at bounding box center [726, 9] width 5 height 5
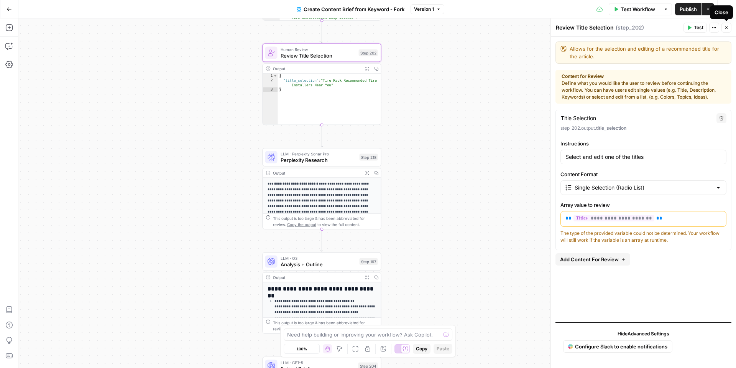
click at [726, 28] on icon "button" at bounding box center [726, 27] width 3 height 3
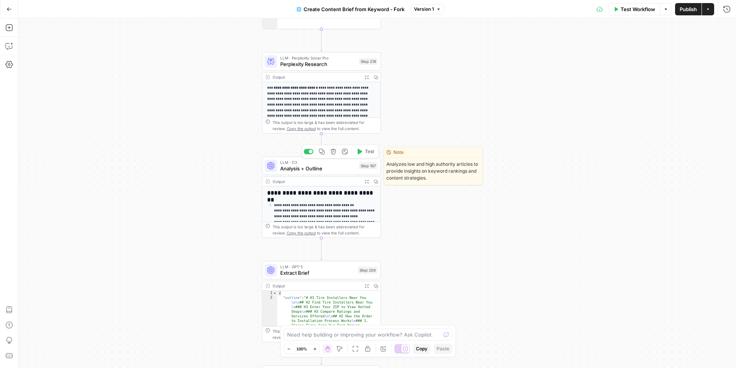
click at [332, 171] on span "Analysis + Outline" at bounding box center [318, 168] width 76 height 8
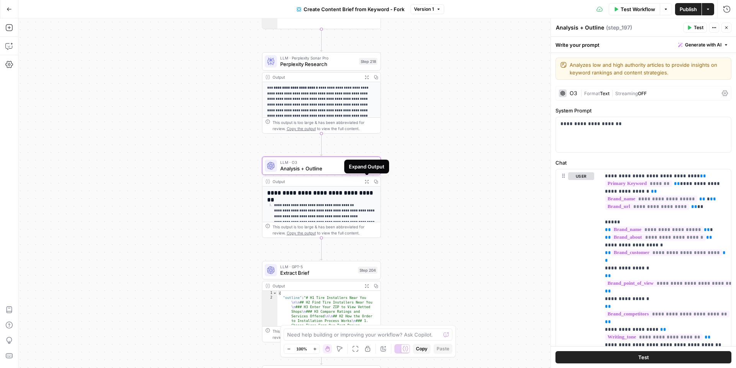
click at [367, 181] on icon "button" at bounding box center [367, 181] width 4 height 4
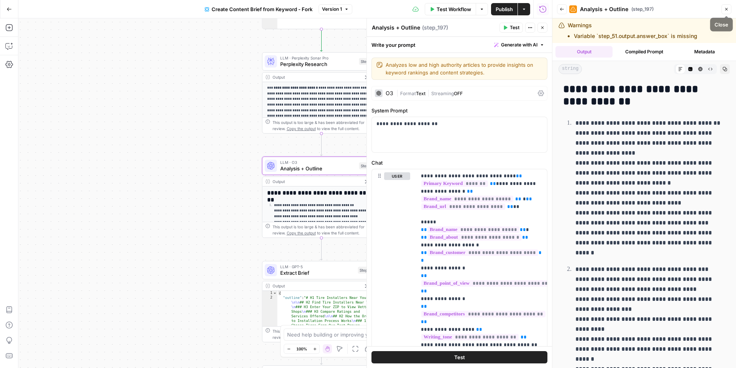
click at [729, 11] on button "Close" at bounding box center [726, 9] width 10 height 10
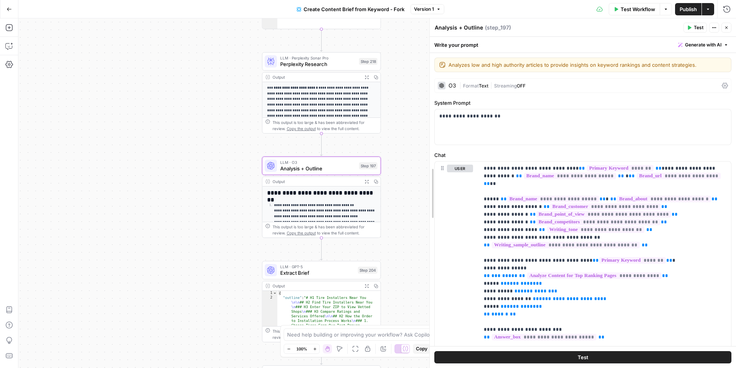
drag, startPoint x: 552, startPoint y: 186, endPoint x: 402, endPoint y: 181, distance: 150.7
click at [402, 181] on body "**********" at bounding box center [368, 184] width 736 height 368
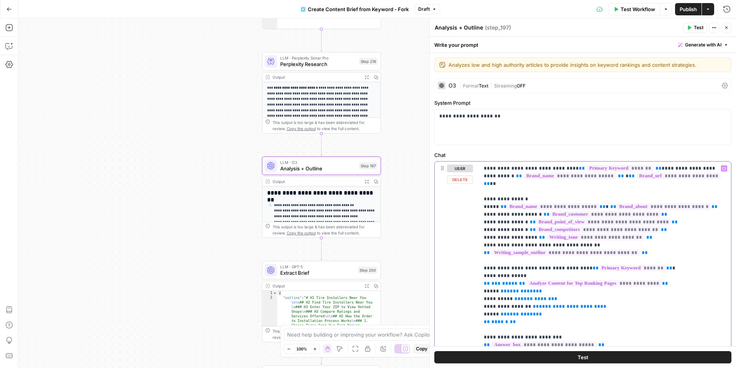
click at [470, 219] on div "user Delete" at bounding box center [460, 332] width 26 height 336
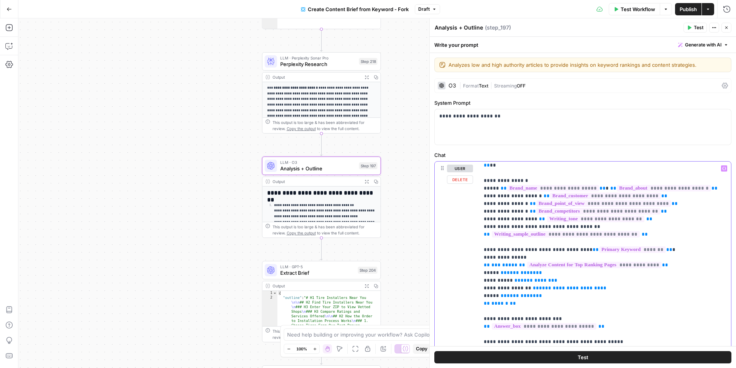
scroll to position [21, 0]
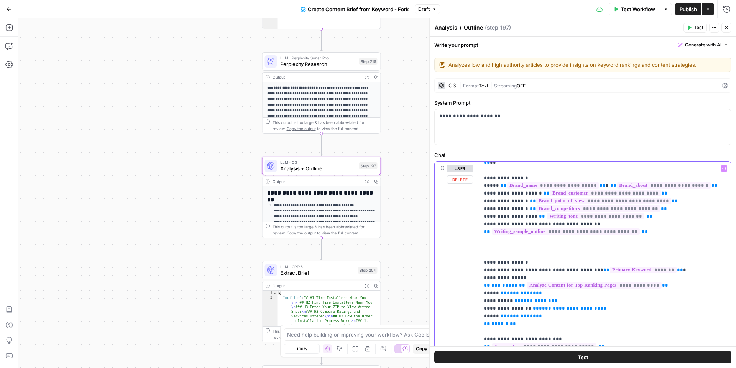
scroll to position [7, 0]
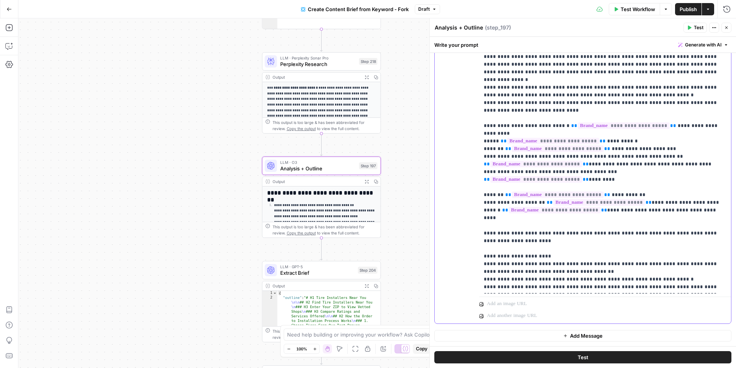
scroll to position [979, 0]
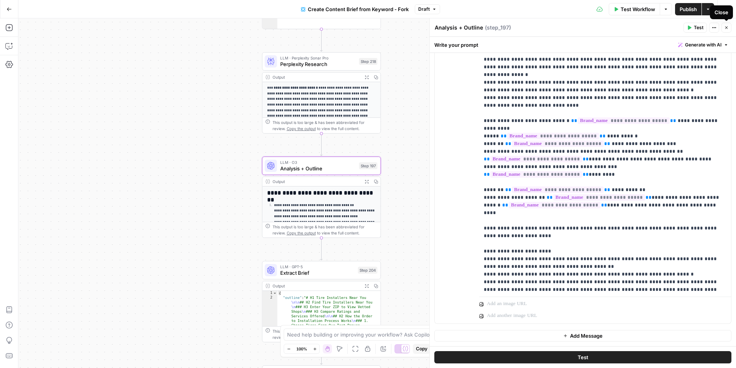
click at [724, 30] on button "Close" at bounding box center [726, 28] width 10 height 10
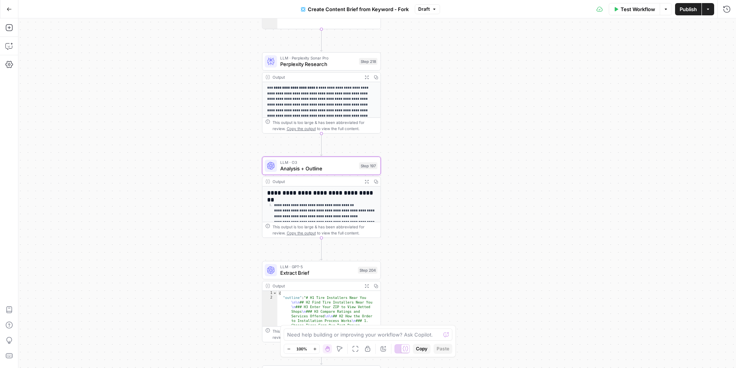
click at [345, 203] on p "**********" at bounding box center [325, 233] width 102 height 62
click at [317, 195] on h2 "**********" at bounding box center [321, 192] width 109 height 7
click at [365, 181] on icon "button" at bounding box center [367, 181] width 4 height 4
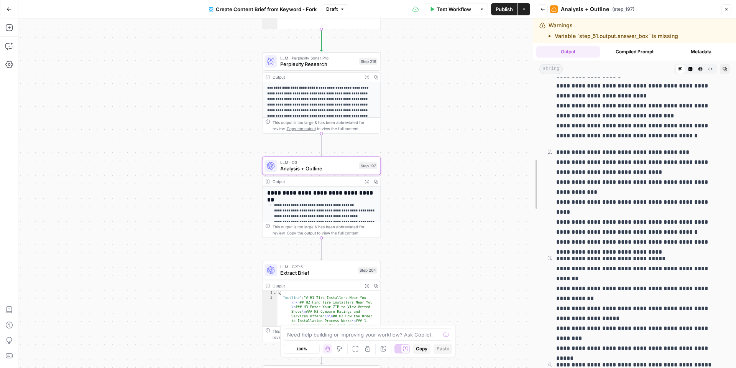
scroll to position [85, 0]
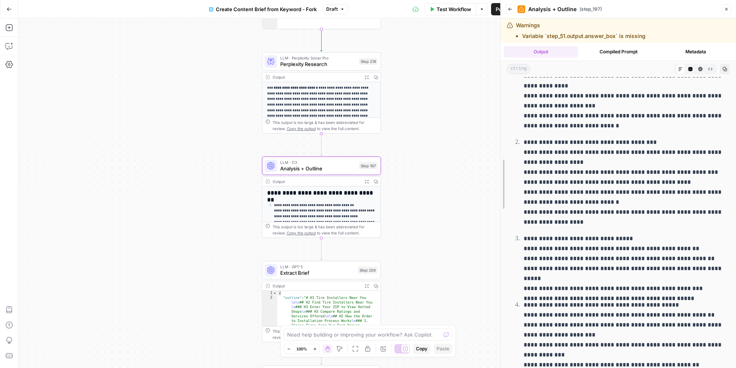
drag, startPoint x: 552, startPoint y: 201, endPoint x: 500, endPoint y: 197, distance: 51.9
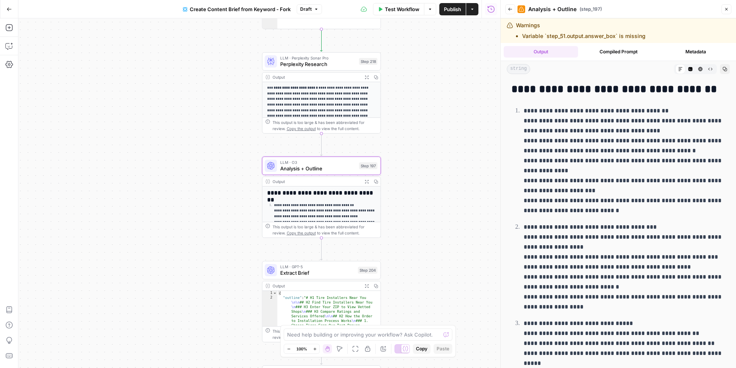
click at [571, 38] on li "Variable `step_51.output.answer_box` is missing" at bounding box center [583, 36] width 123 height 8
click at [521, 10] on icon at bounding box center [521, 9] width 5 height 5
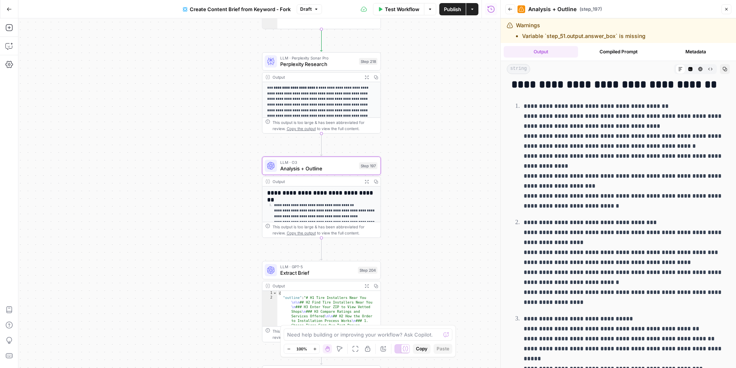
scroll to position [5, 0]
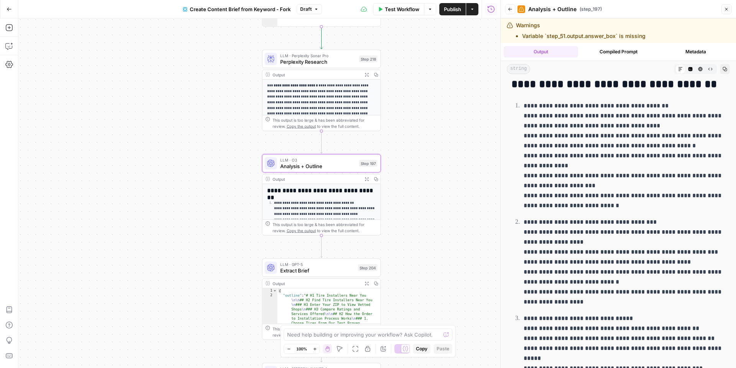
click at [590, 52] on button "Compiled Prompt" at bounding box center [618, 51] width 74 height 11
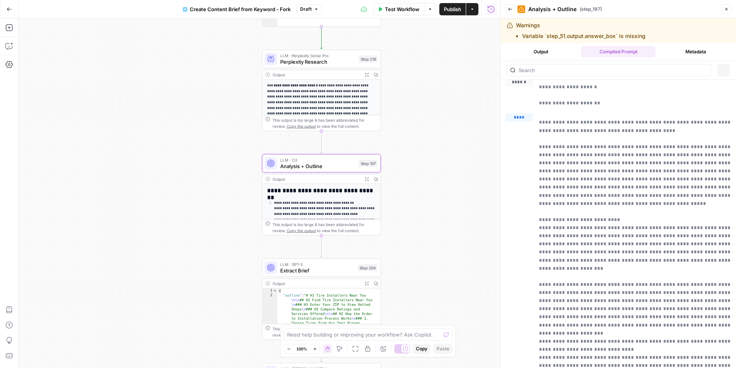
scroll to position [0, 0]
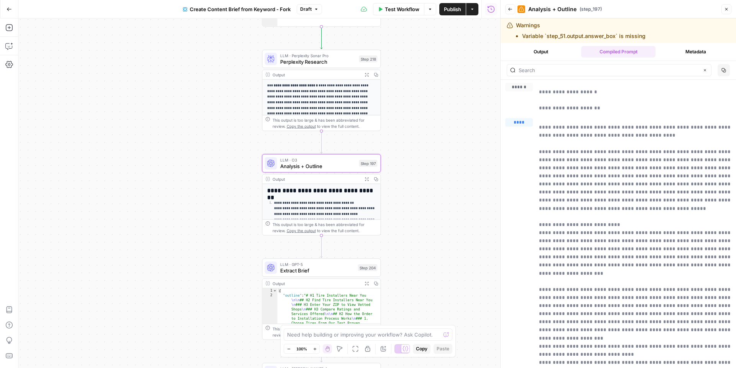
click at [545, 54] on button "Output" at bounding box center [541, 51] width 74 height 11
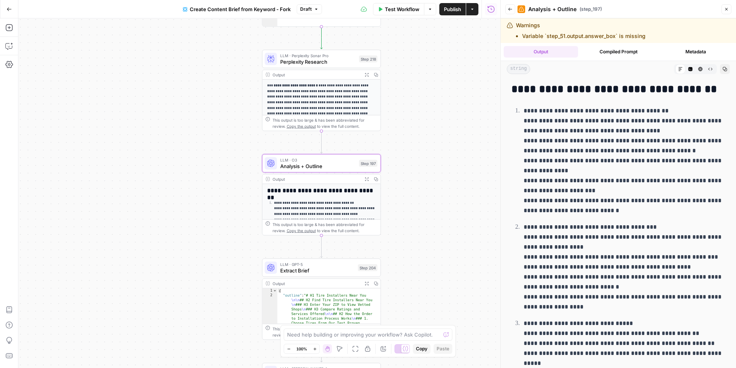
click at [603, 54] on button "Compiled Prompt" at bounding box center [618, 51] width 74 height 11
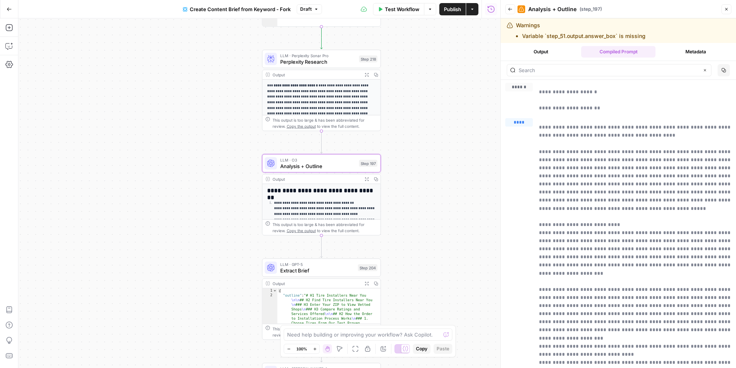
click at [550, 49] on button "Output" at bounding box center [541, 51] width 74 height 11
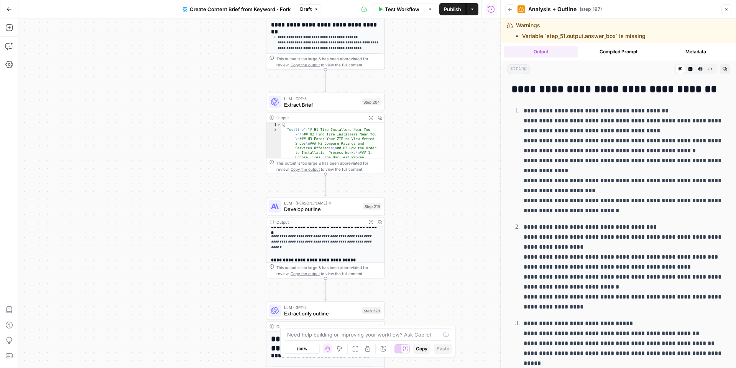
scroll to position [158, 0]
click at [371, 225] on button "Expand Output" at bounding box center [370, 221] width 9 height 9
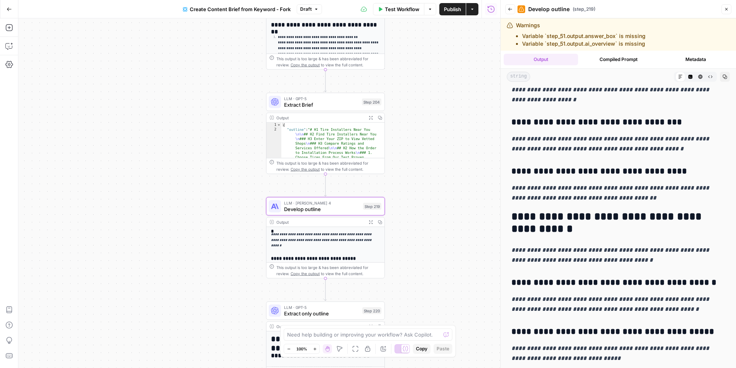
scroll to position [83, 0]
